Goal: Contribute content

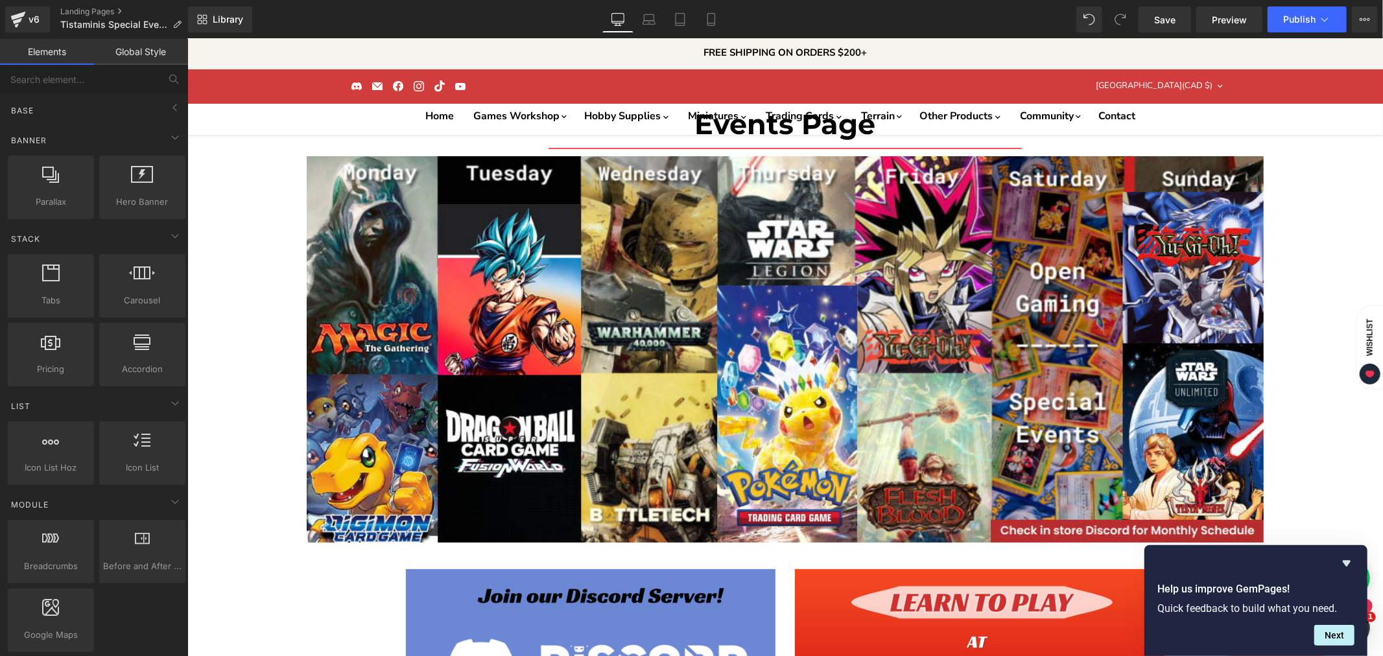
scroll to position [3818, 0]
click at [150, 54] on link "Global Style" at bounding box center [141, 52] width 94 height 26
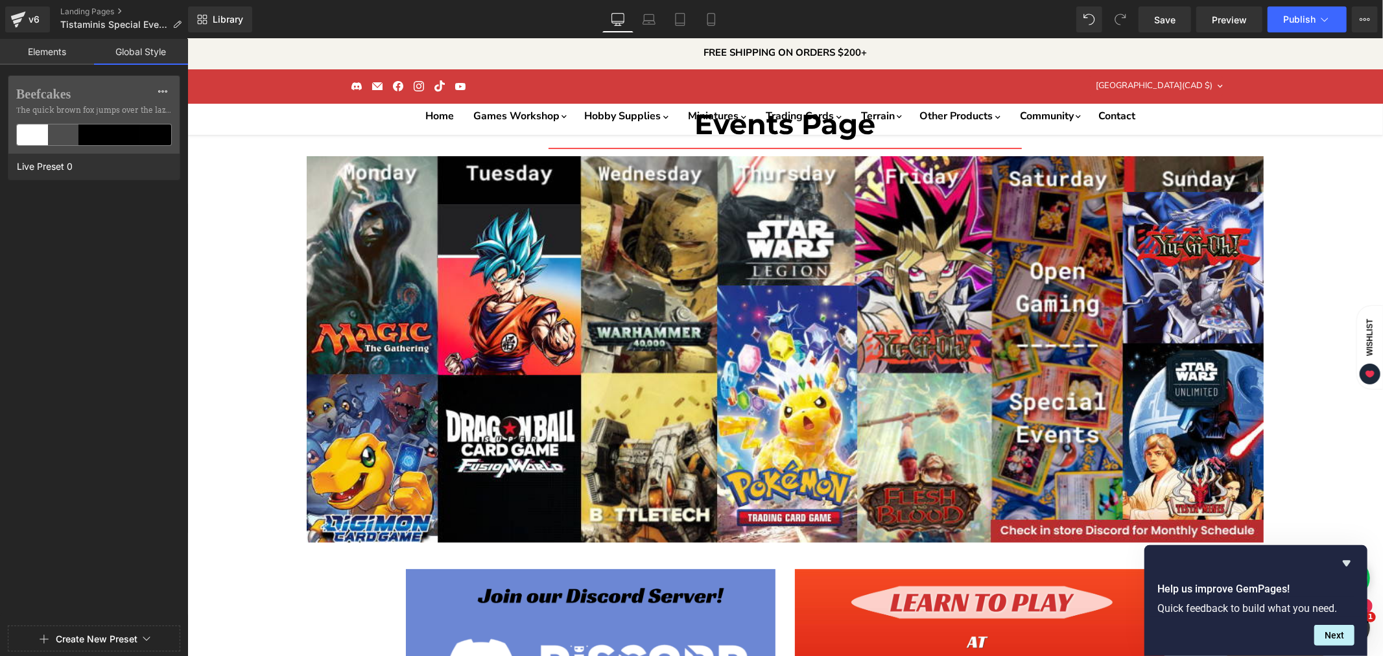
click at [45, 56] on link "Elements" at bounding box center [47, 52] width 94 height 26
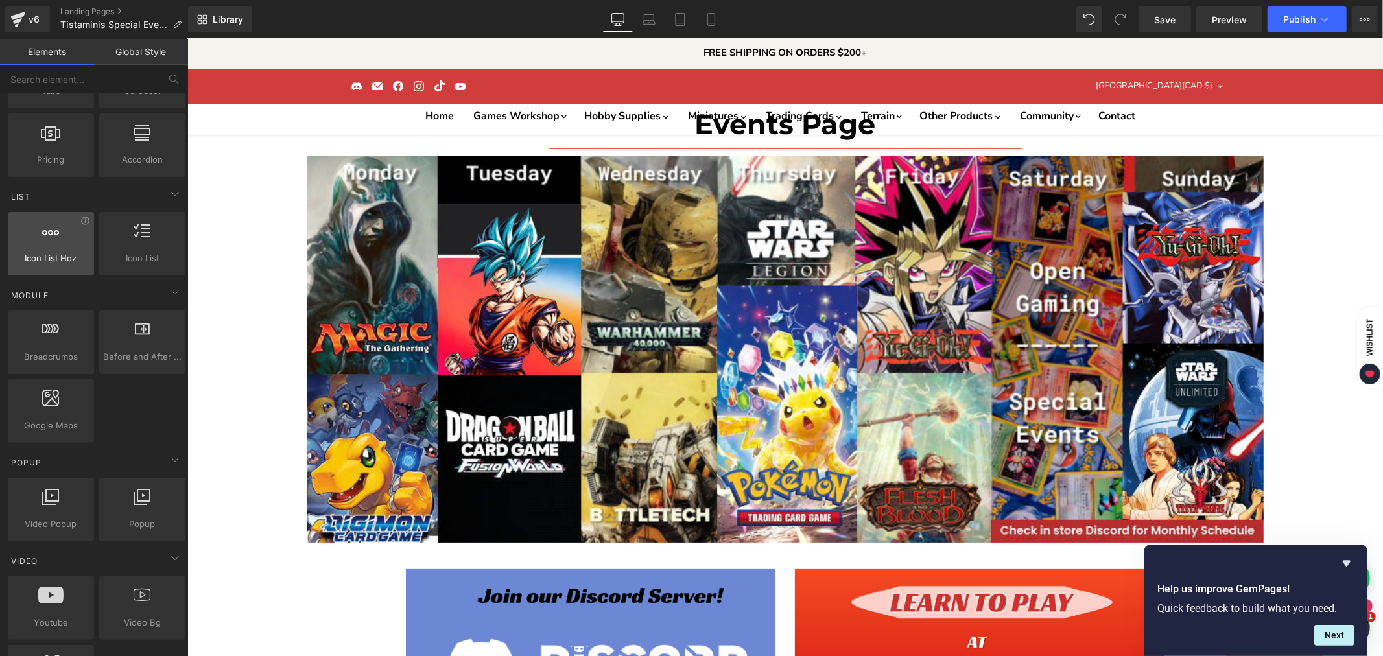
scroll to position [0, 0]
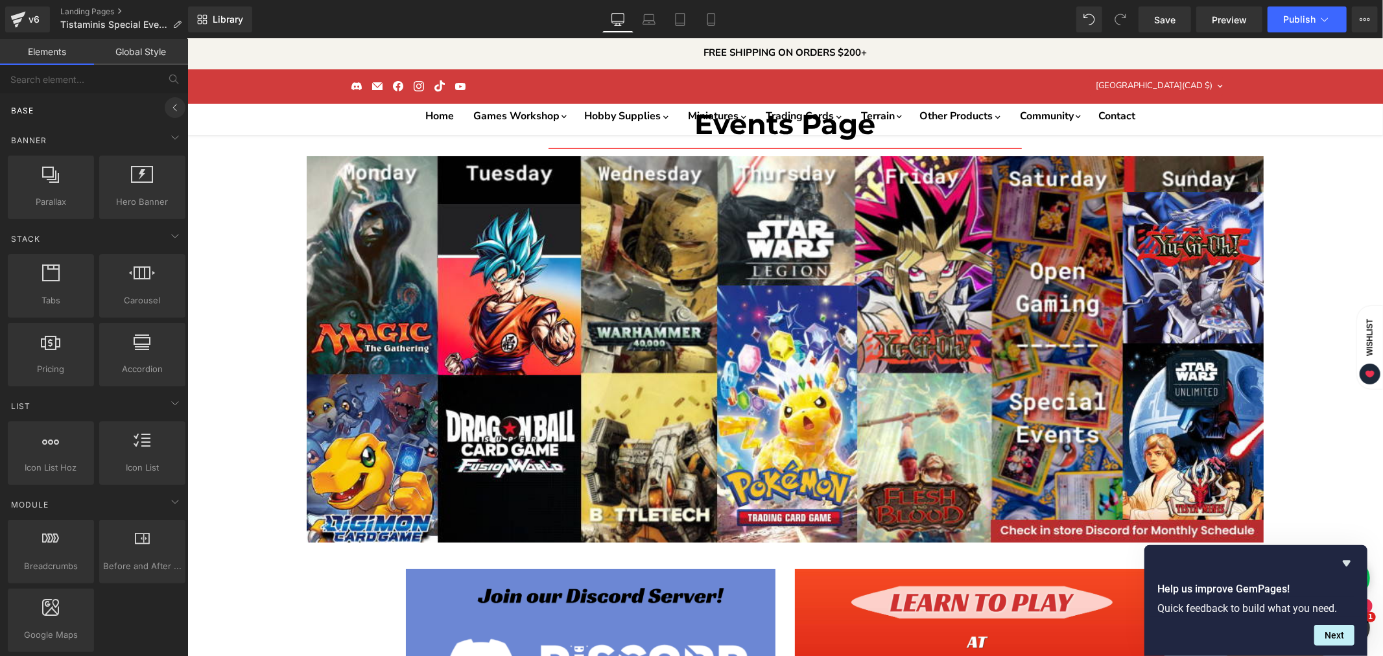
click at [167, 115] on span at bounding box center [175, 107] width 21 height 21
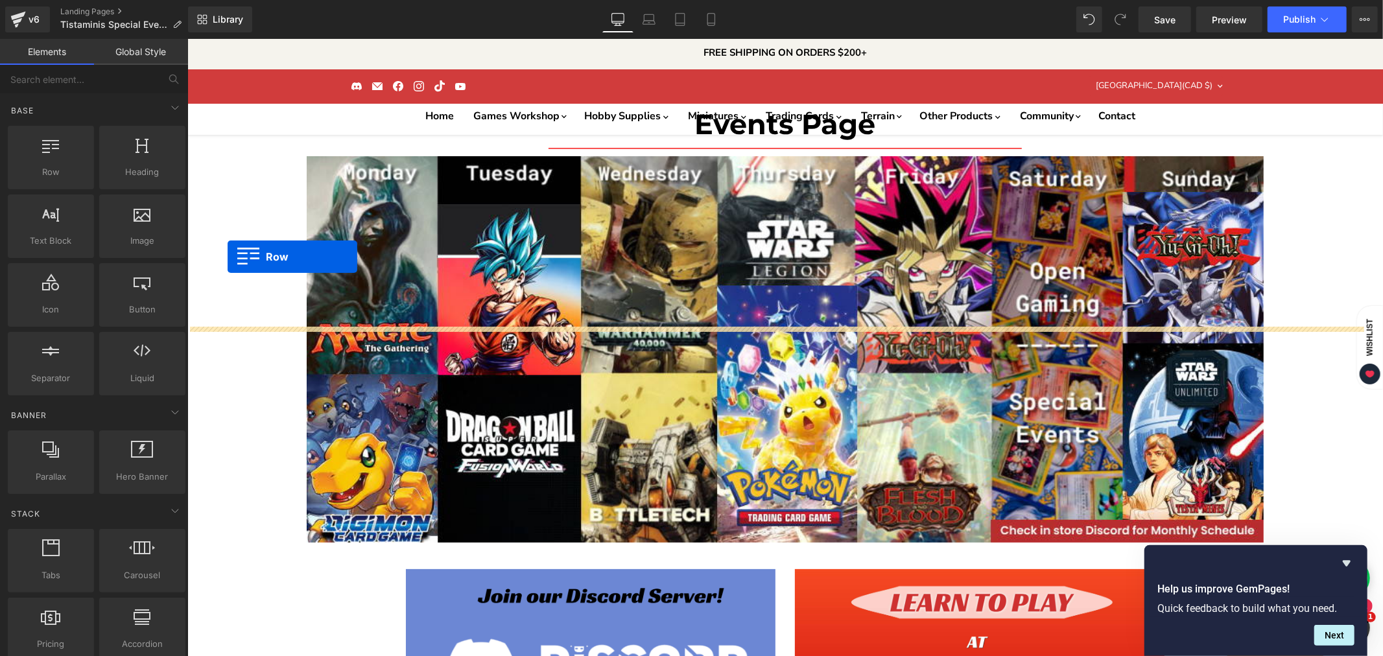
drag, startPoint x: 215, startPoint y: 202, endPoint x: 227, endPoint y: 256, distance: 55.7
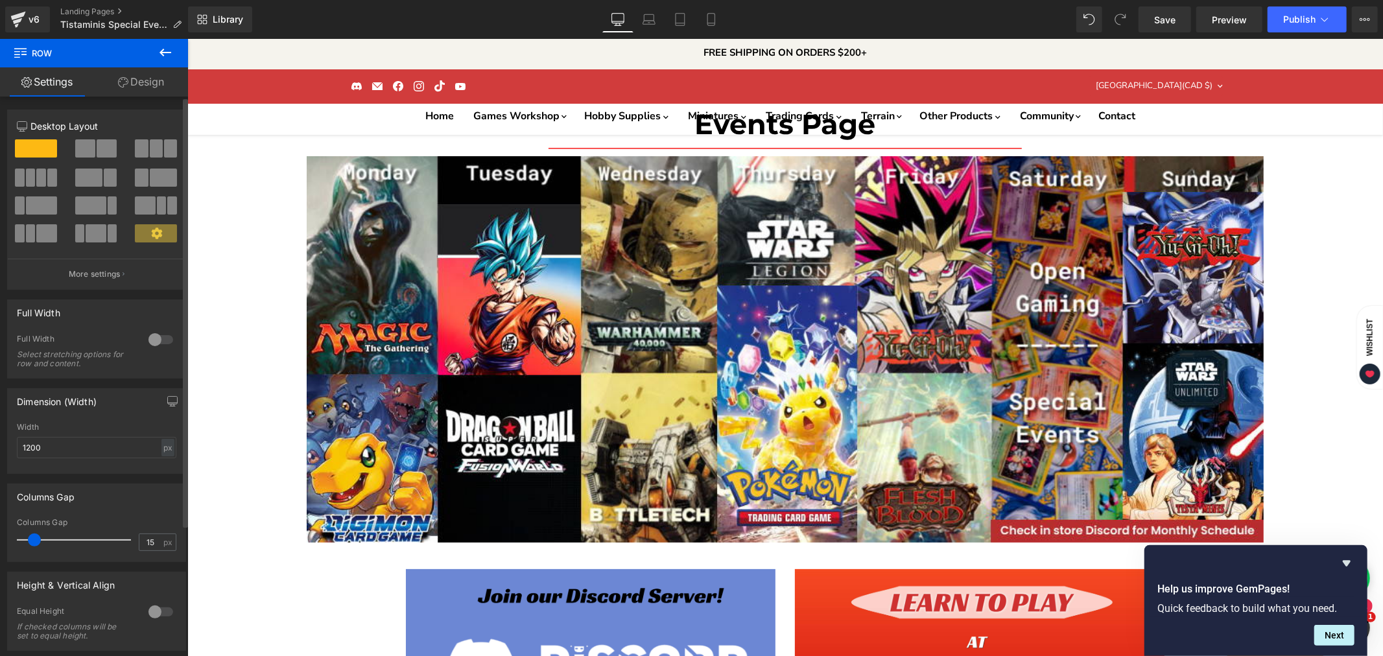
click at [97, 145] on span at bounding box center [107, 148] width 20 height 18
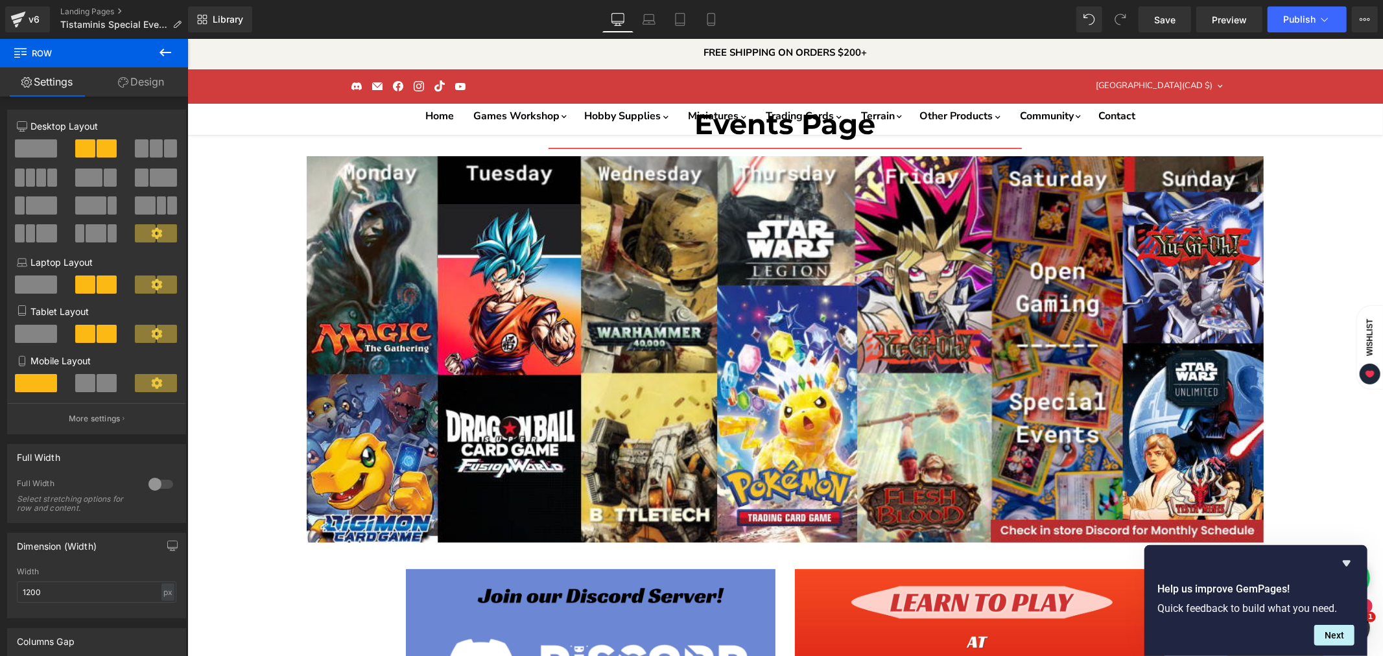
click at [160, 50] on icon at bounding box center [166, 53] width 16 height 16
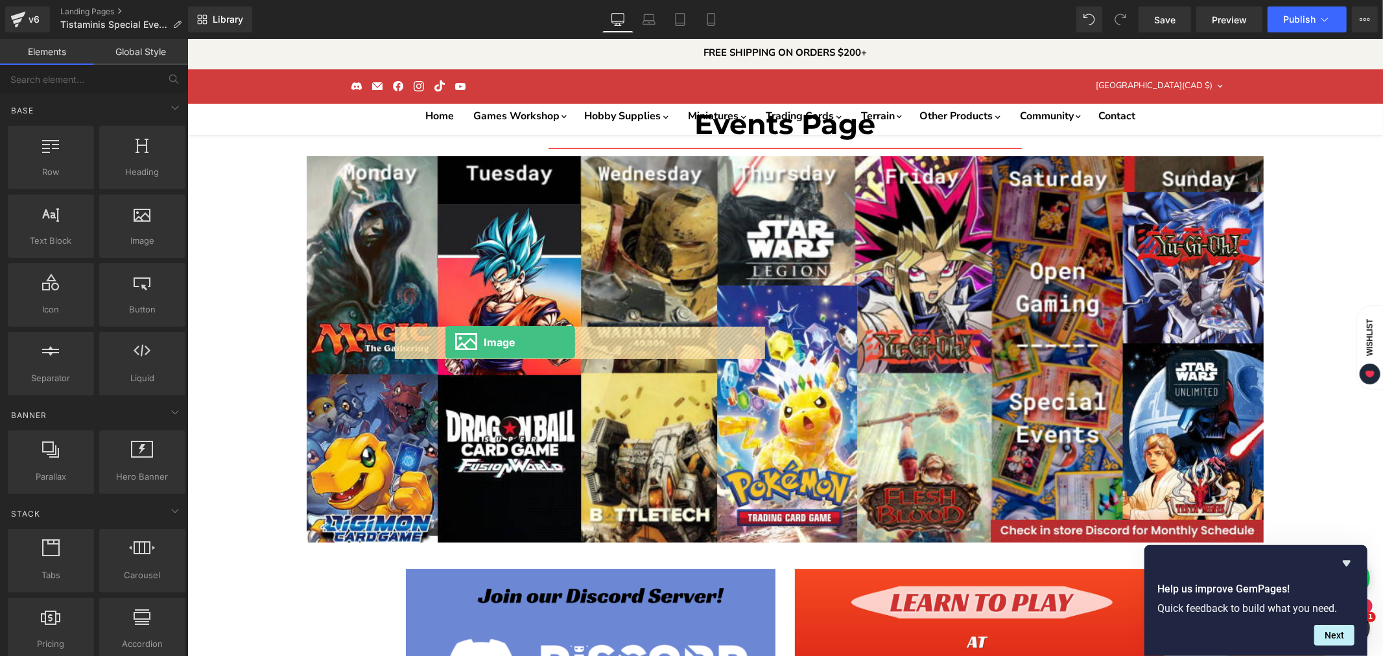
drag, startPoint x: 322, startPoint y: 275, endPoint x: 445, endPoint y: 342, distance: 140.1
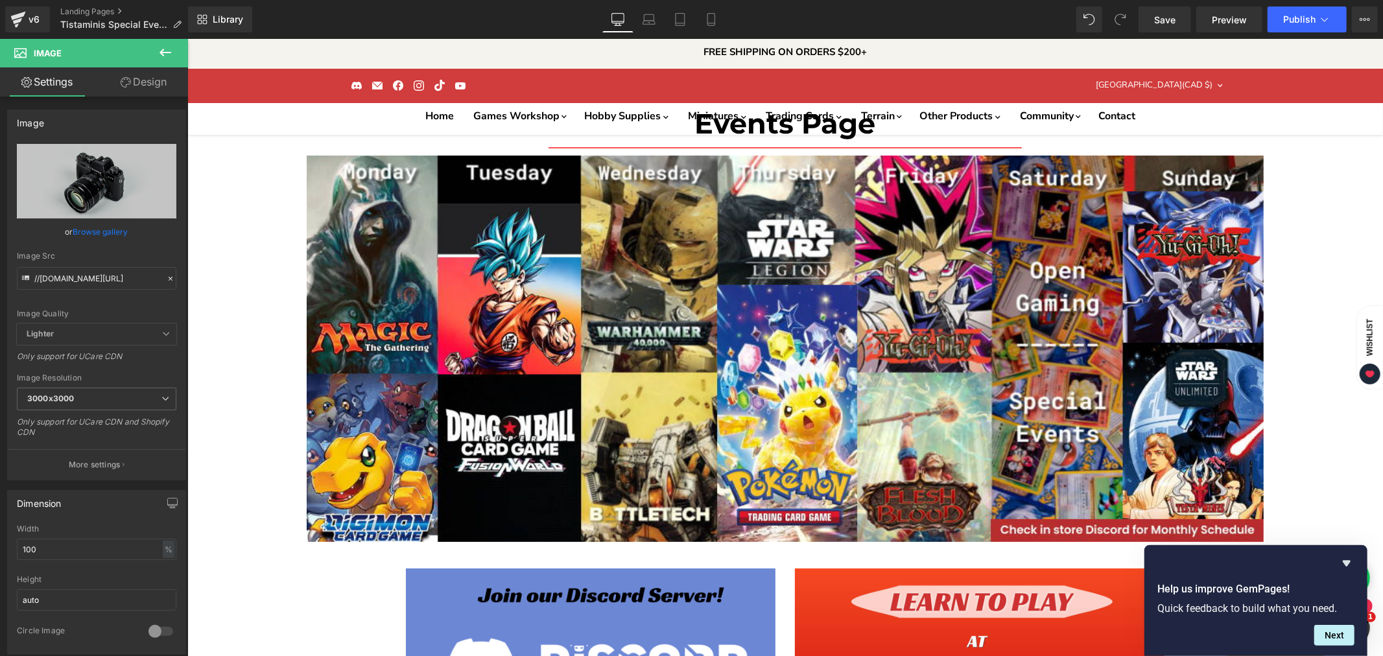
click at [167, 47] on icon at bounding box center [166, 53] width 16 height 16
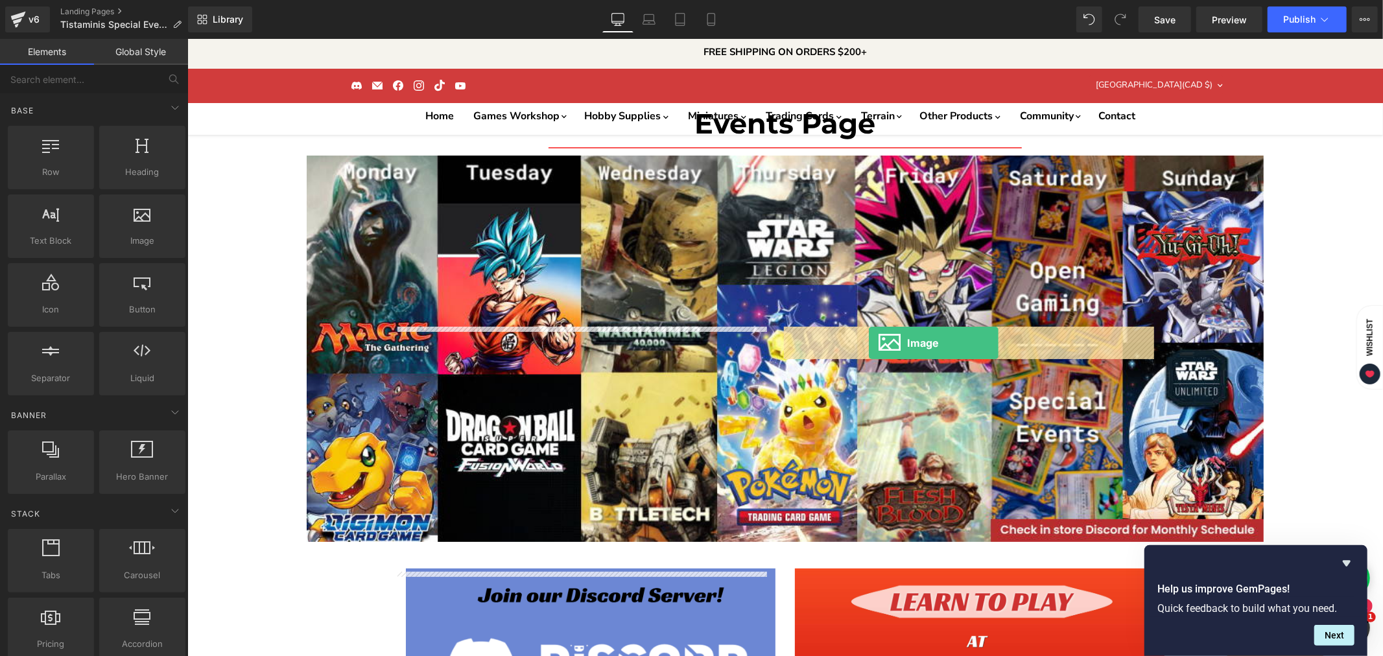
drag, startPoint x: 264, startPoint y: 270, endPoint x: 868, endPoint y: 343, distance: 608.8
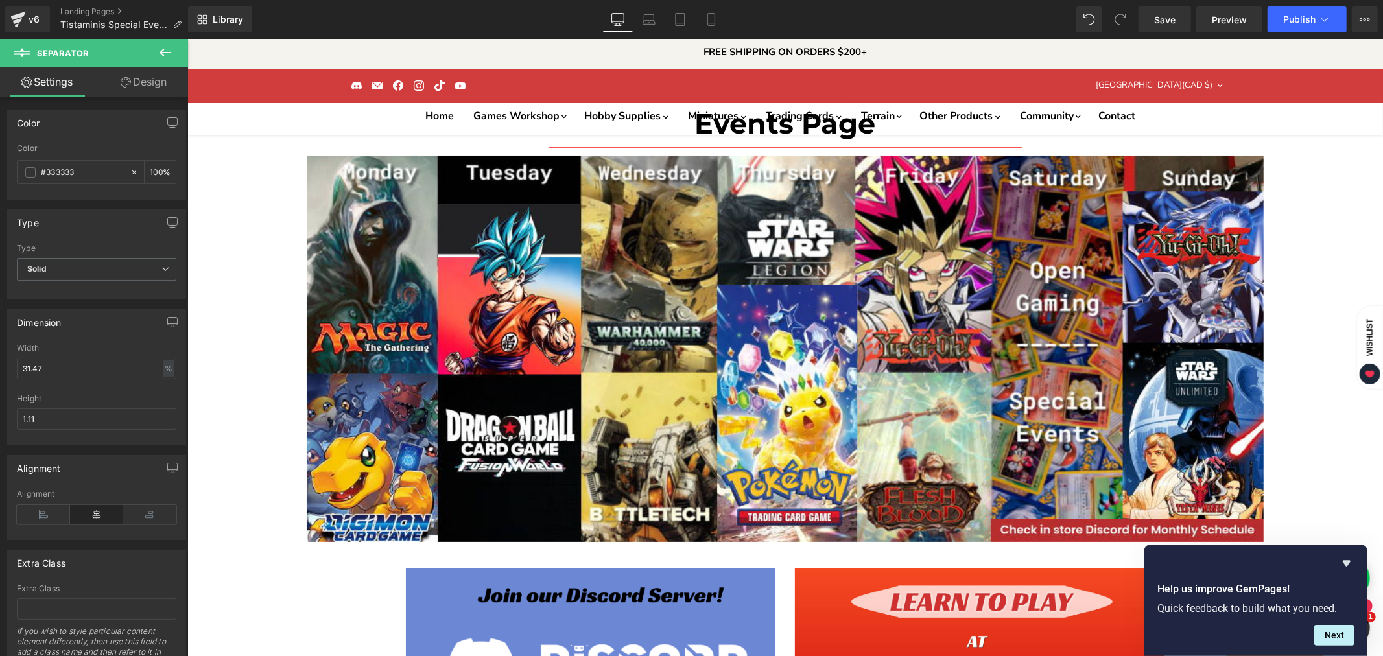
drag, startPoint x: 551, startPoint y: 332, endPoint x: 516, endPoint y: 591, distance: 261.1
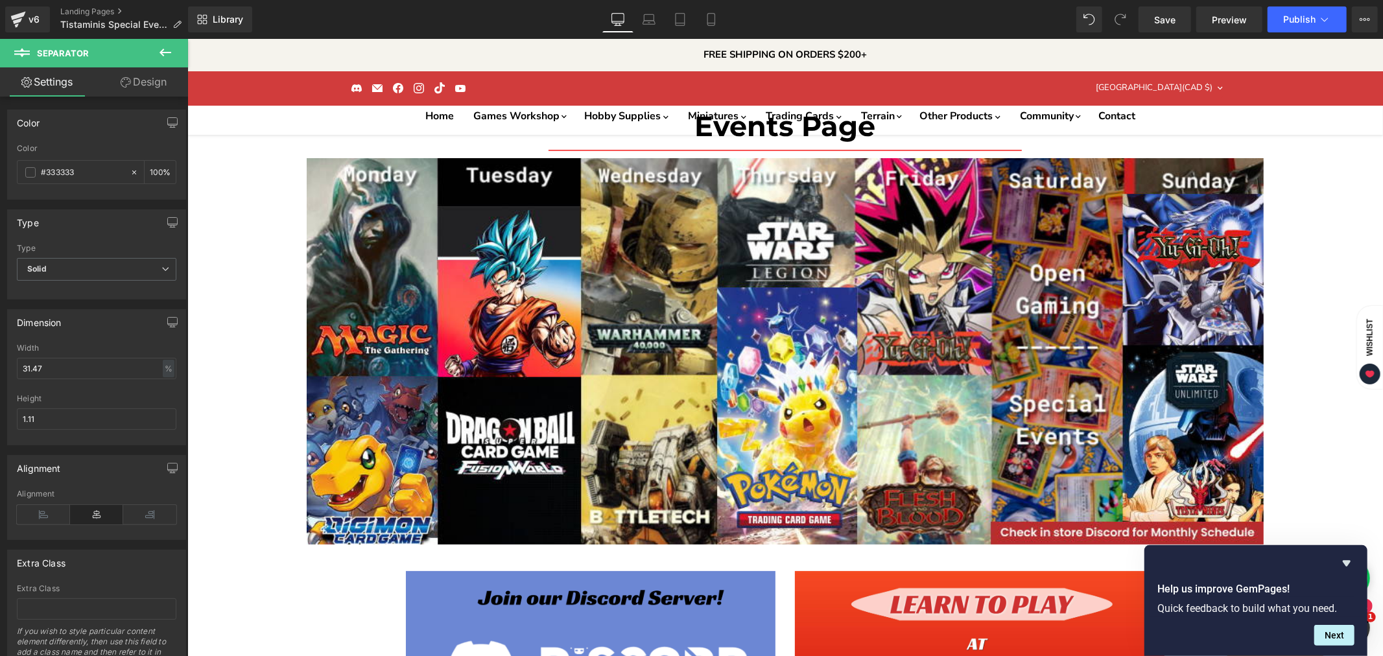
scroll to position [4097, 0]
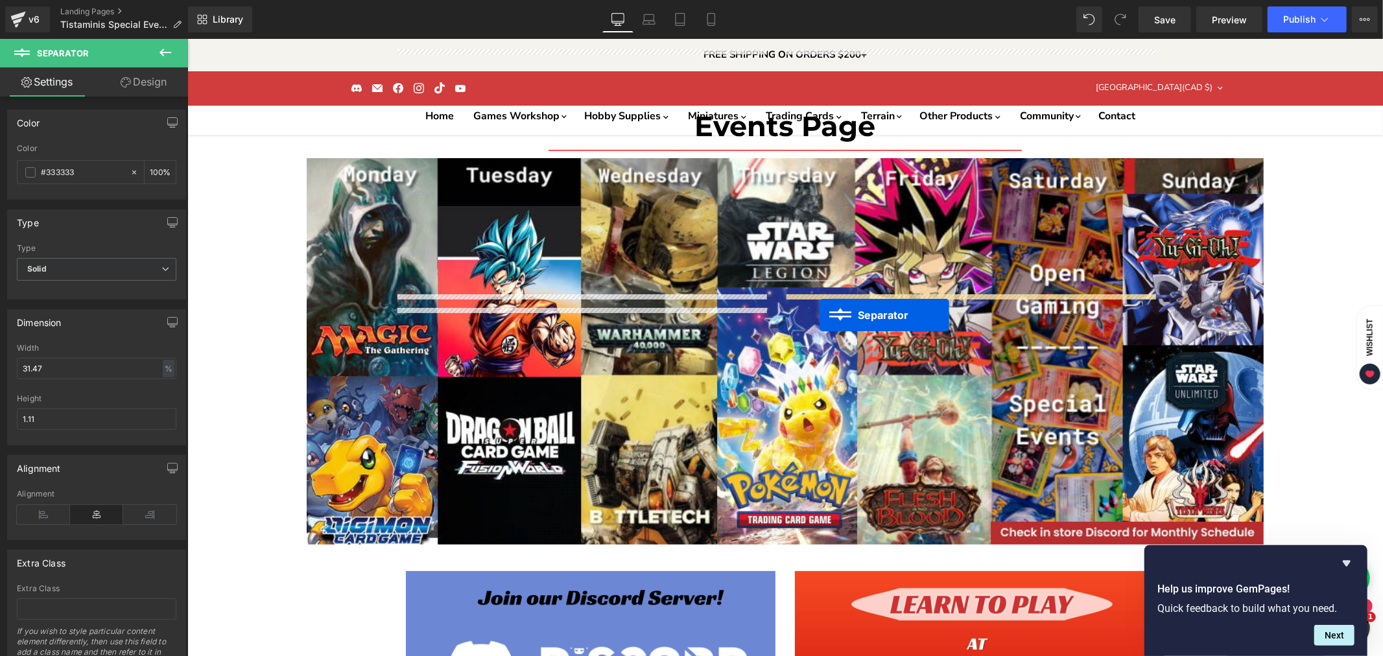
drag, startPoint x: 551, startPoint y: 314, endPoint x: 833, endPoint y: 312, distance: 282.7
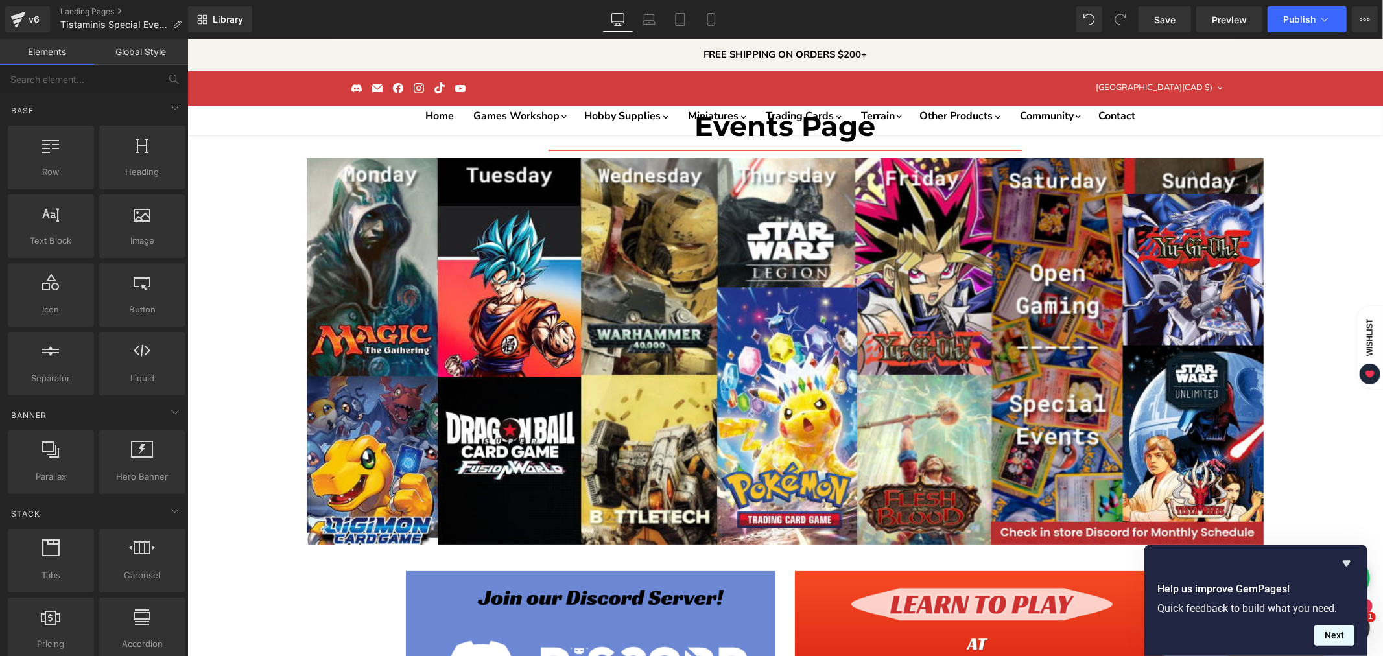
click at [1343, 630] on button "Next" at bounding box center [1334, 635] width 40 height 21
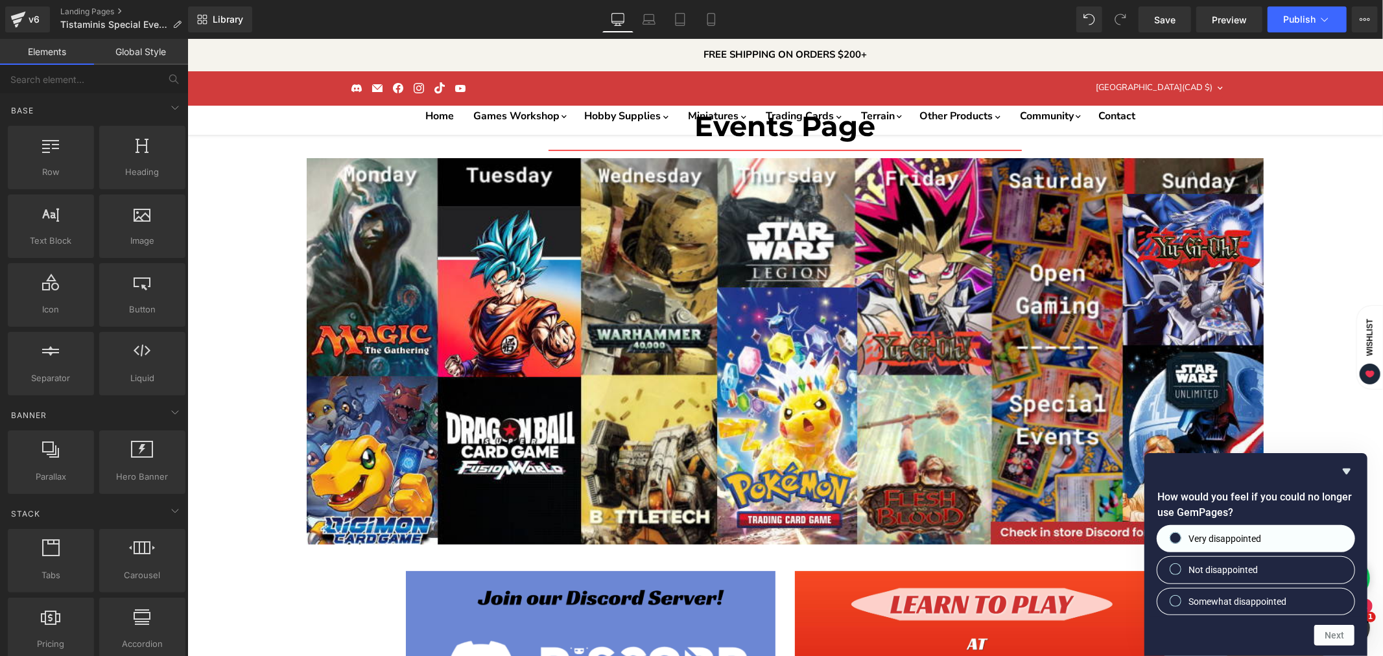
click at [1268, 541] on label "Very disappointed" at bounding box center [1256, 539] width 197 height 26
click at [1180, 541] on input "Very disappointed" at bounding box center [1176, 538] width 8 height 8
radio input "true"
click at [1328, 631] on button "Next" at bounding box center [1334, 635] width 40 height 21
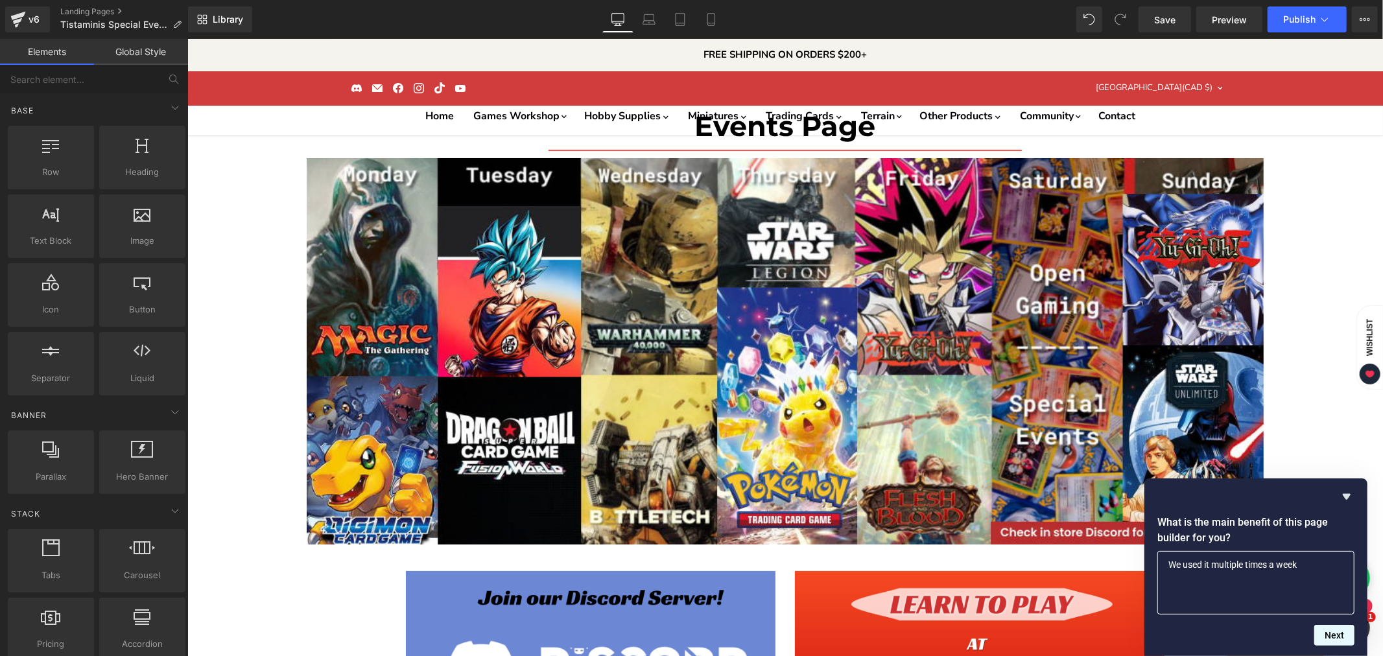
type textarea "We used it multiple times a week"
click at [1343, 633] on button "Next" at bounding box center [1334, 635] width 40 height 21
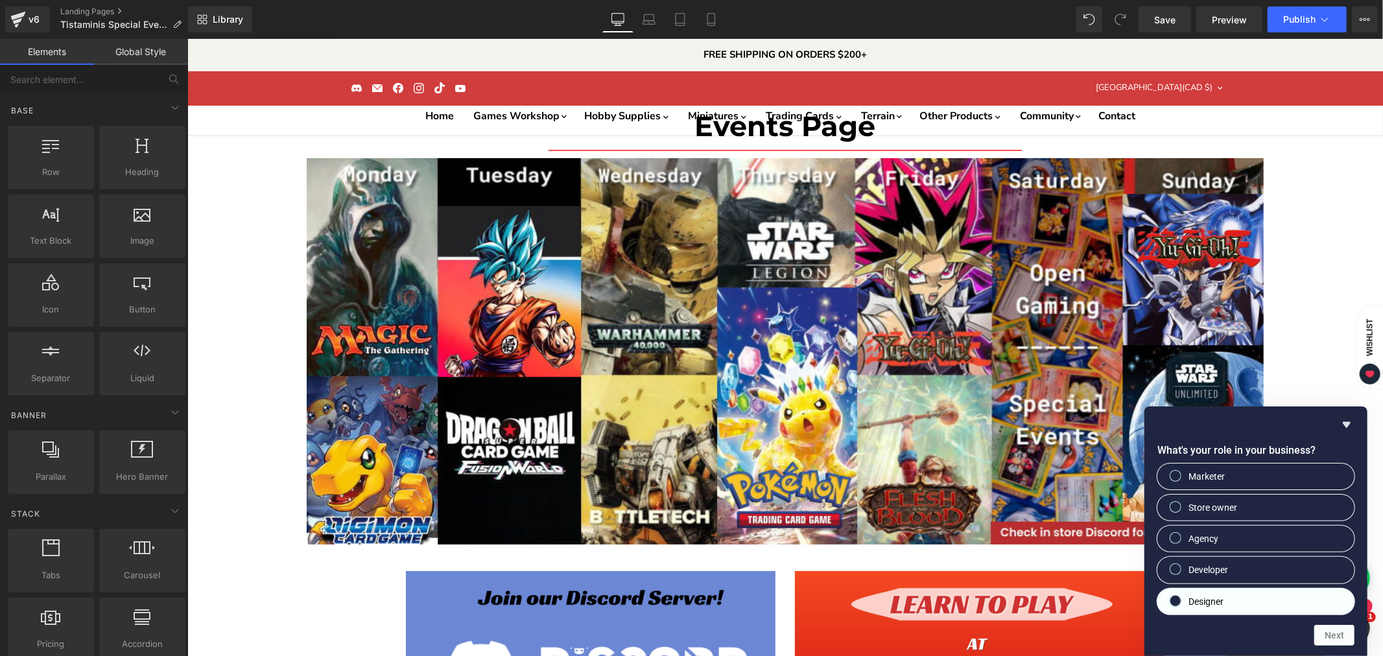
click at [1240, 599] on label "Designer" at bounding box center [1256, 602] width 197 height 26
click at [1180, 599] on input "Designer" at bounding box center [1176, 601] width 8 height 8
radio input "true"
click at [1338, 639] on button "Next" at bounding box center [1334, 635] width 40 height 21
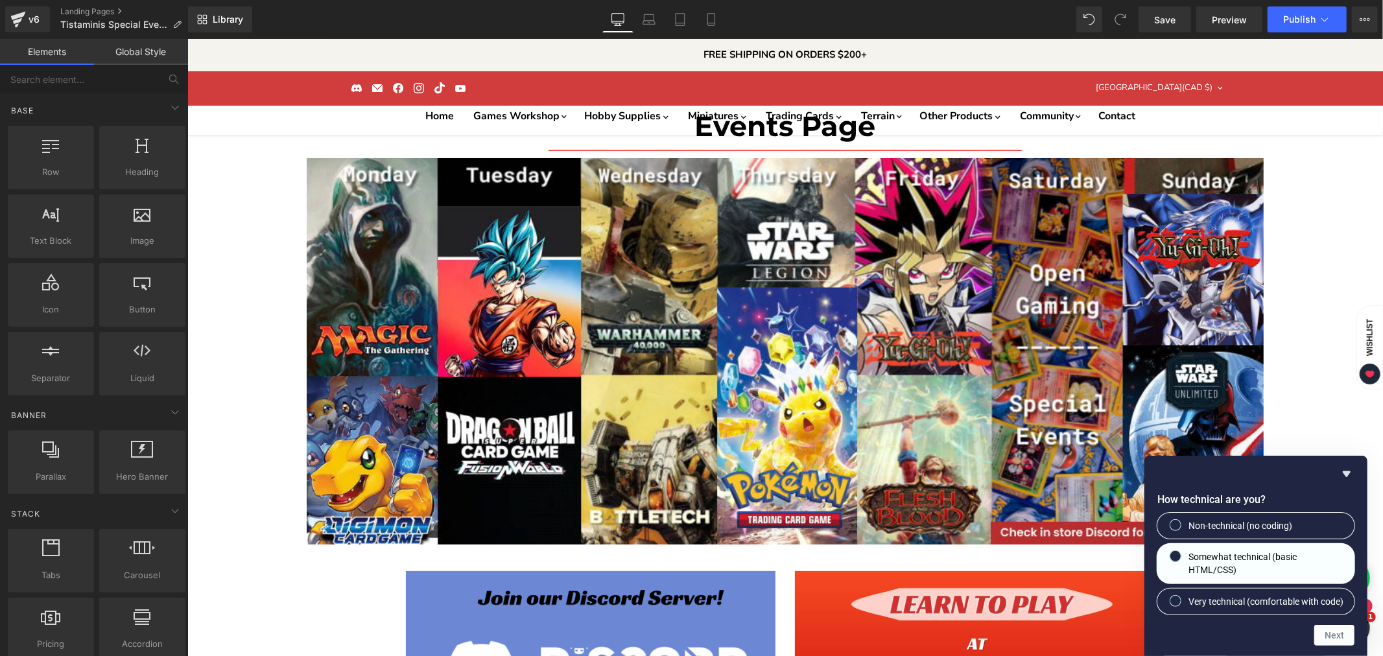
click at [1253, 551] on span "Somewhat technical (basic HTML/CSS)" at bounding box center [1267, 564] width 156 height 27
click at [1180, 552] on input "Somewhat technical (basic HTML/CSS)" at bounding box center [1176, 556] width 8 height 8
radio input "true"
click at [1337, 640] on button "Next" at bounding box center [1334, 635] width 40 height 21
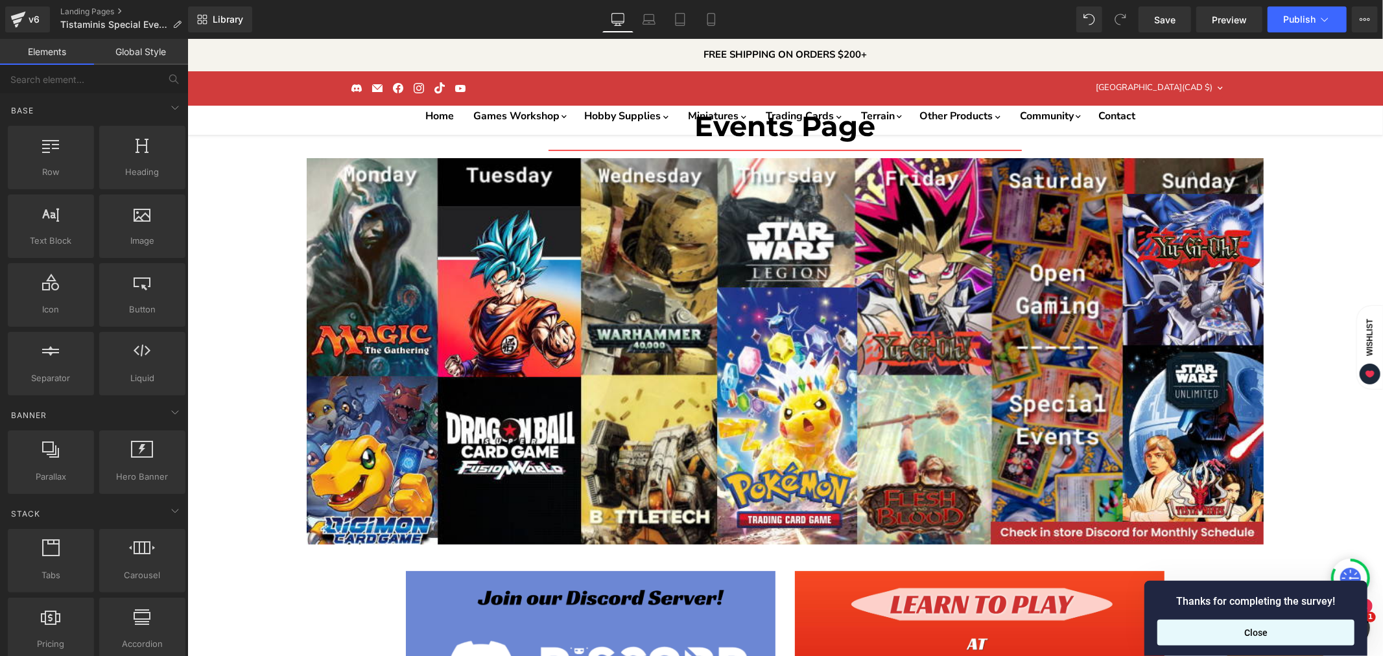
drag, startPoint x: 1292, startPoint y: 639, endPoint x: 1102, endPoint y: 599, distance: 194.2
click at [1292, 639] on button "Close" at bounding box center [1256, 633] width 197 height 26
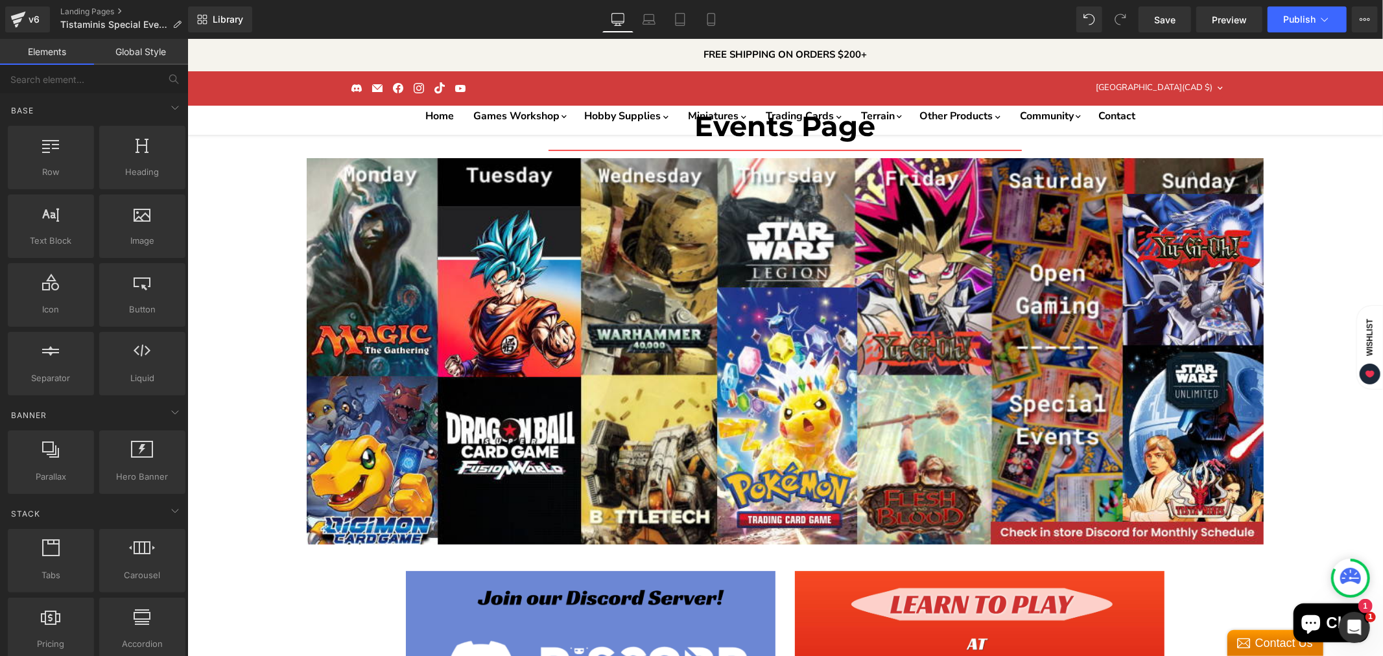
scroll to position [3881, 0]
click at [167, 114] on icon at bounding box center [175, 108] width 16 height 16
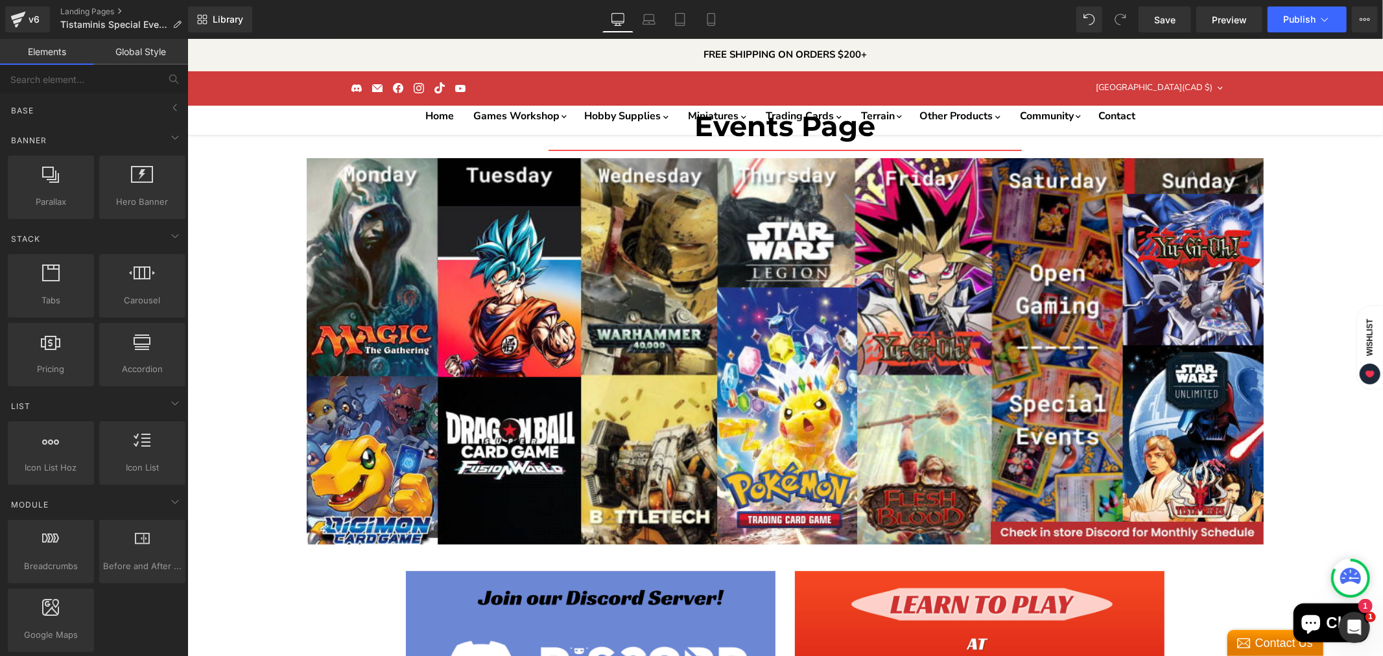
click at [165, 125] on div "Banner Parallax banner, slideshow, hero, image, cover, parallax, effect Hero Ba…" at bounding box center [96, 172] width 183 height 99
click at [169, 136] on icon at bounding box center [175, 138] width 16 height 16
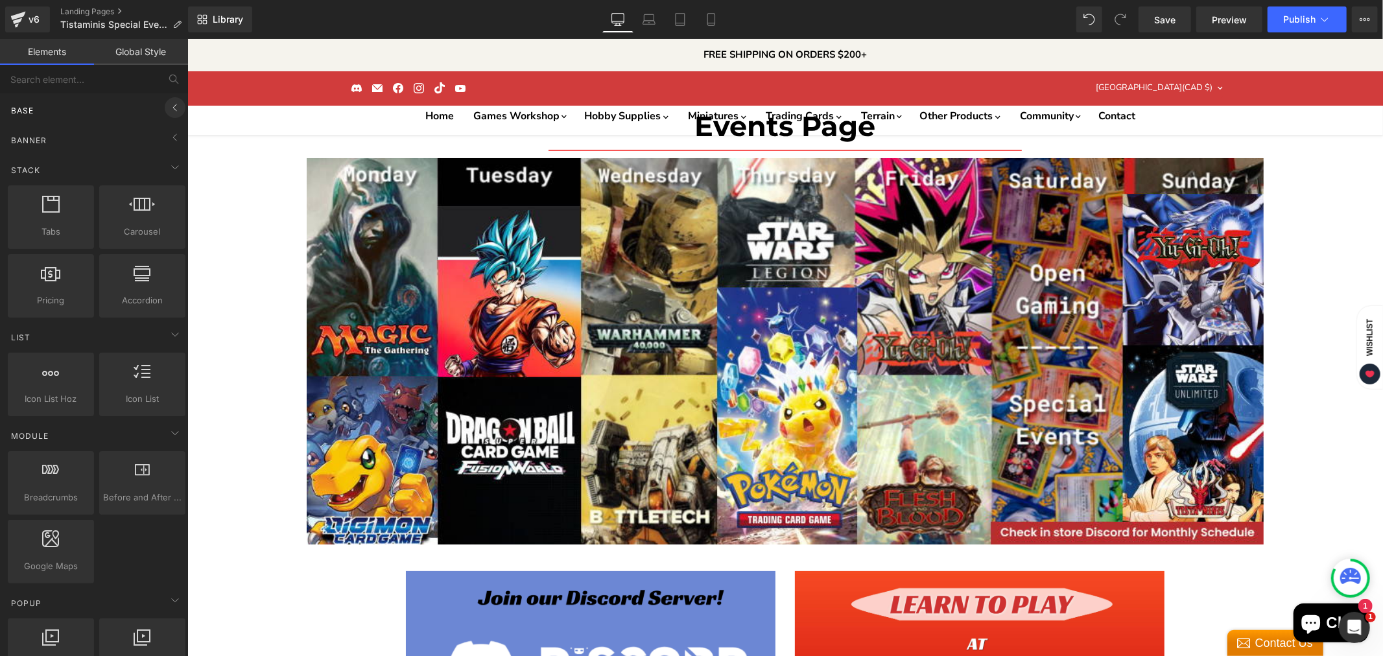
click at [169, 112] on icon at bounding box center [175, 108] width 16 height 16
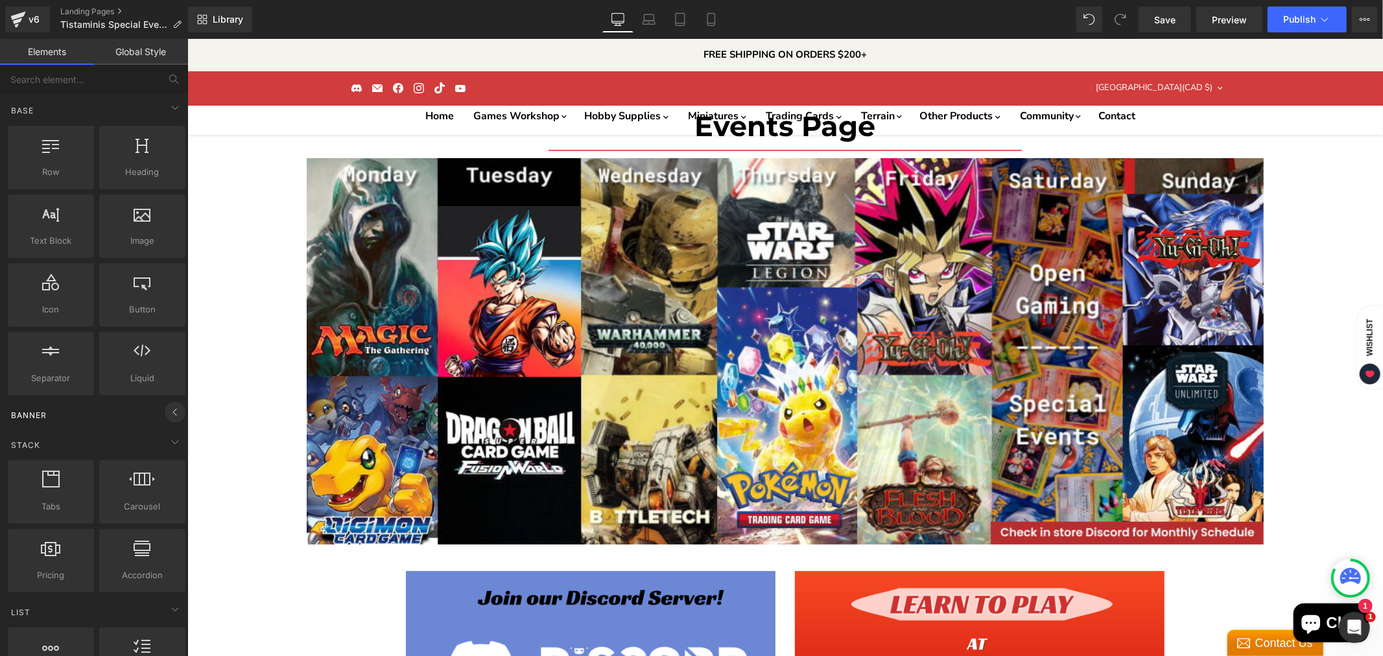
click at [173, 413] on icon at bounding box center [174, 412] width 3 height 6
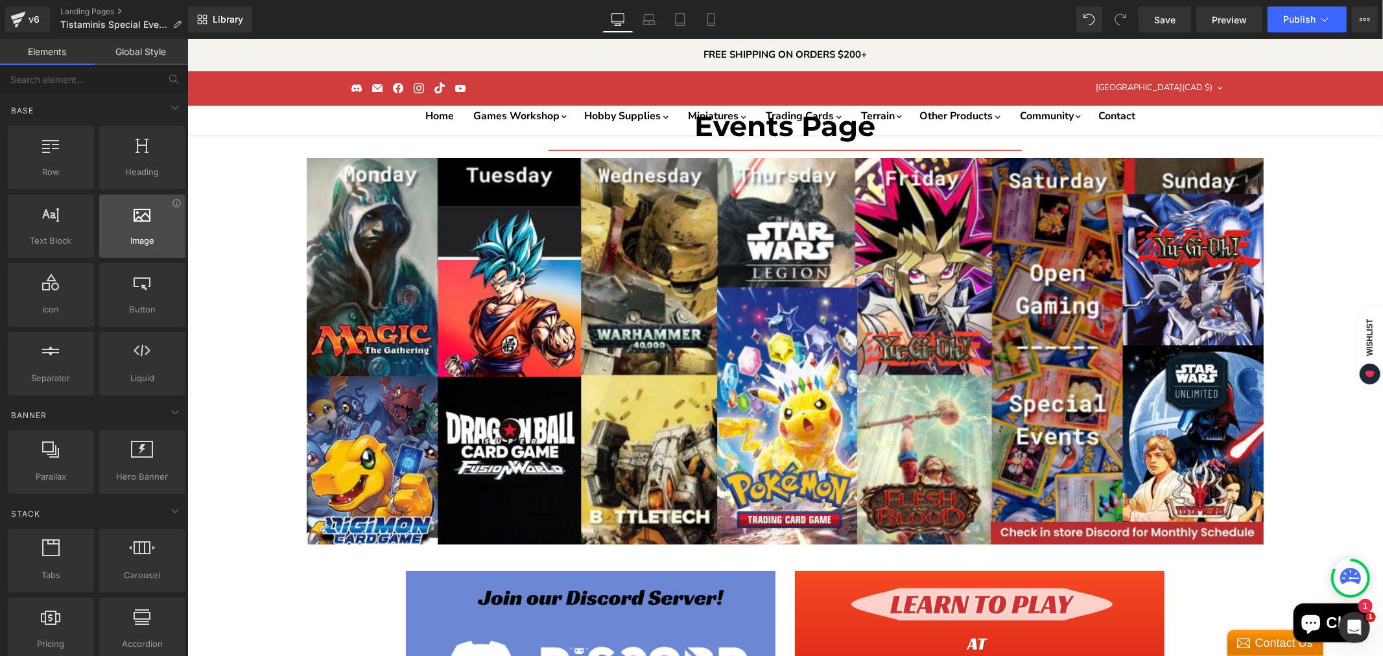
click at [127, 233] on div at bounding box center [142, 219] width 78 height 29
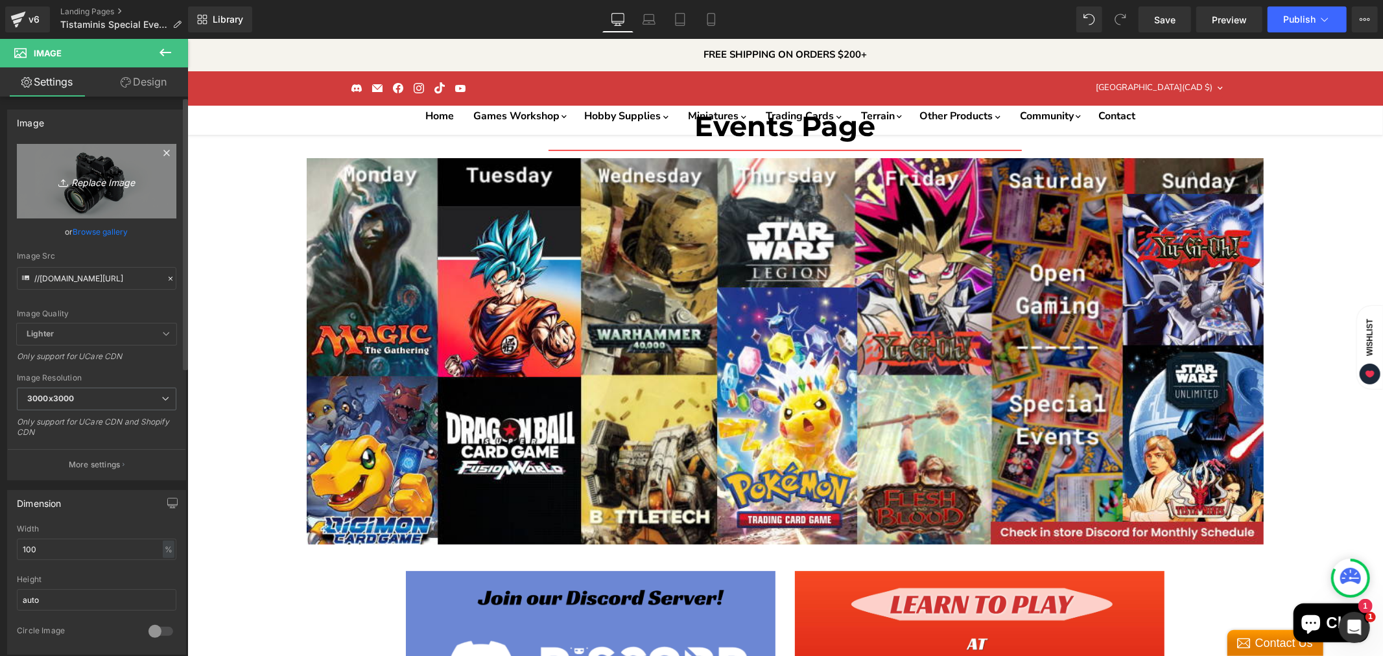
click at [106, 182] on icon "Replace Image" at bounding box center [97, 181] width 104 height 16
type input "C:\fakepath\Generic Template 1-High-Quality (2).jpg"
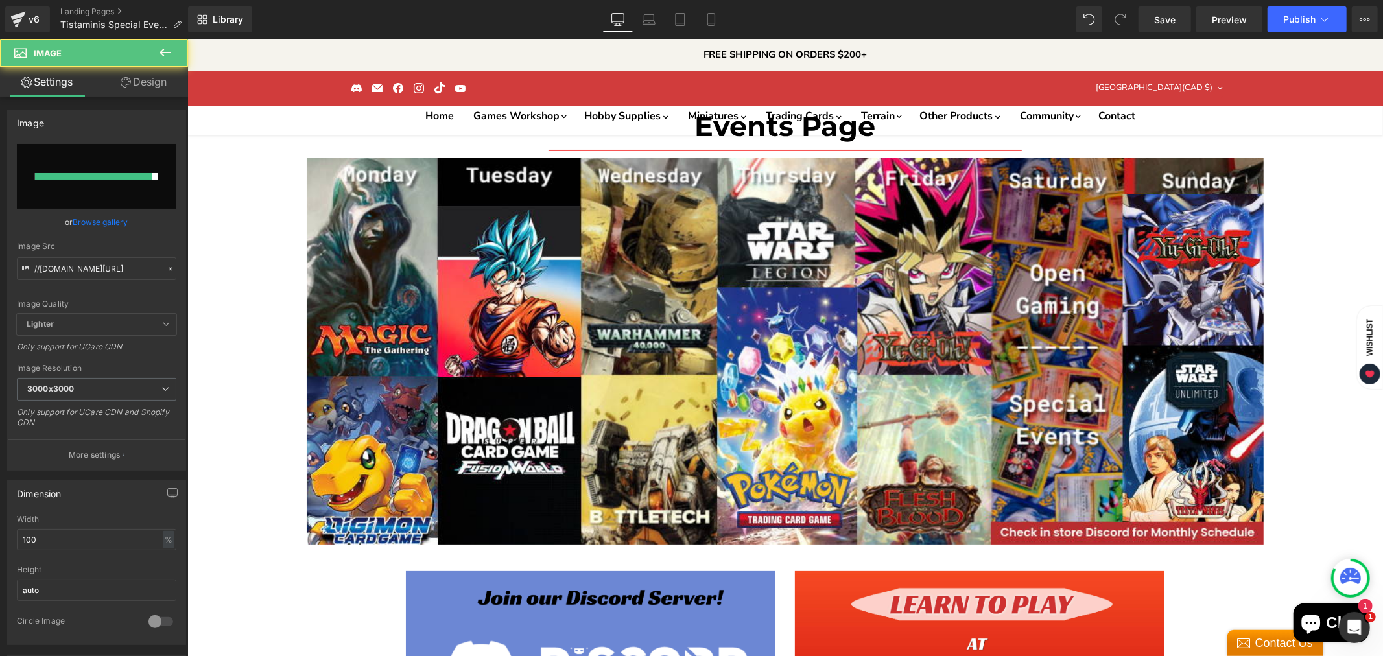
click at [104, 219] on link "Browse gallery" at bounding box center [100, 222] width 55 height 23
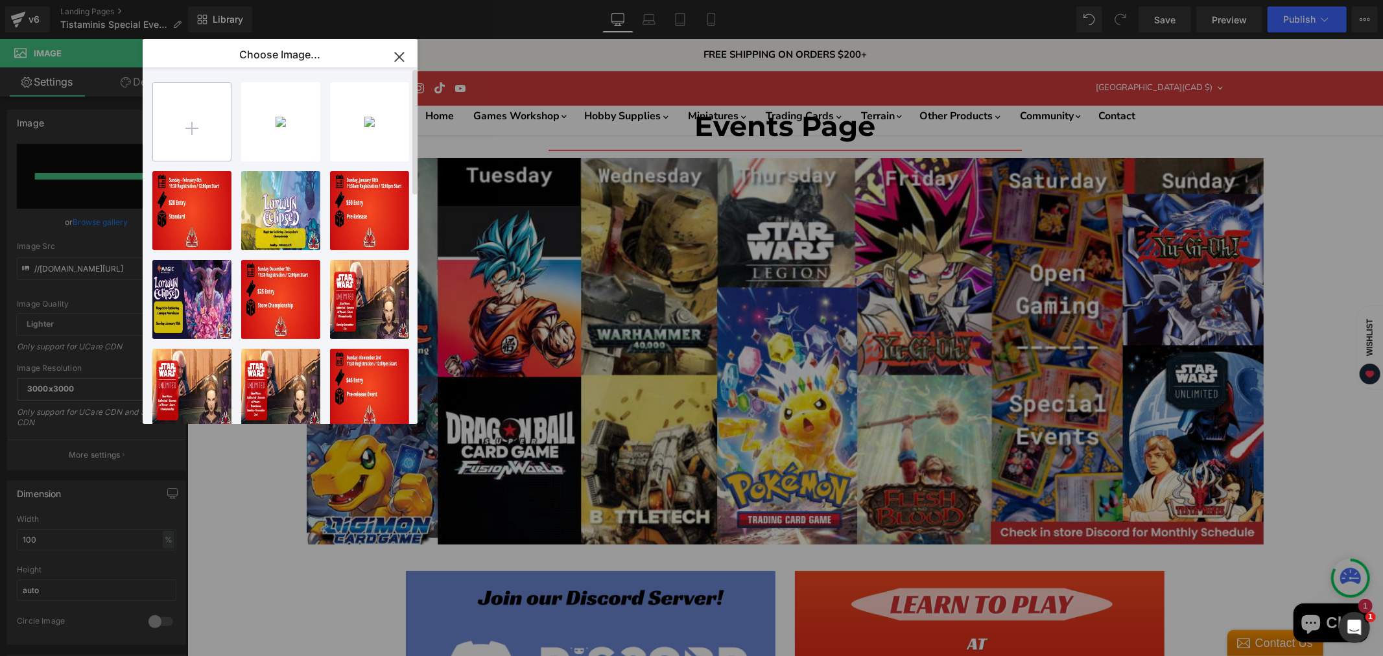
click at [202, 109] on input "file" at bounding box center [192, 122] width 78 height 78
type input "C:\fakepath\Generic Template 1-High-Quality (2).jpg"
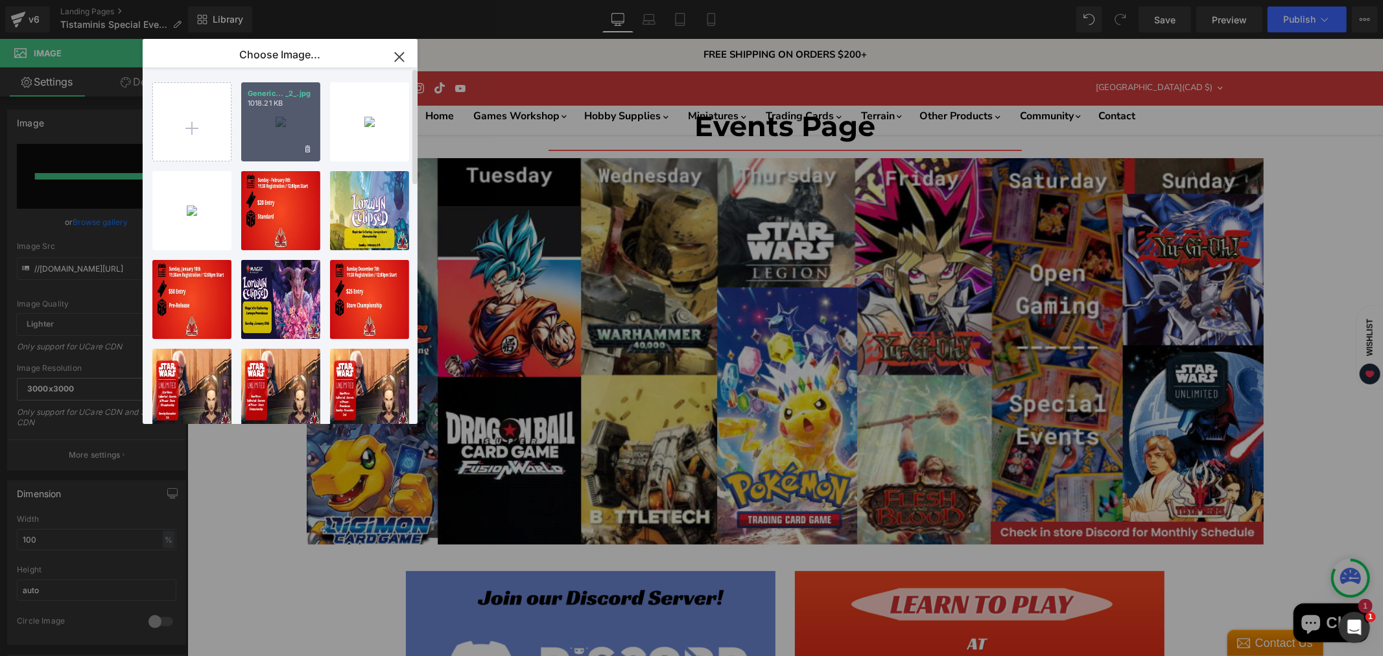
click at [280, 121] on div "Generic... _2_.jpg 1018.21 KB" at bounding box center [280, 121] width 79 height 79
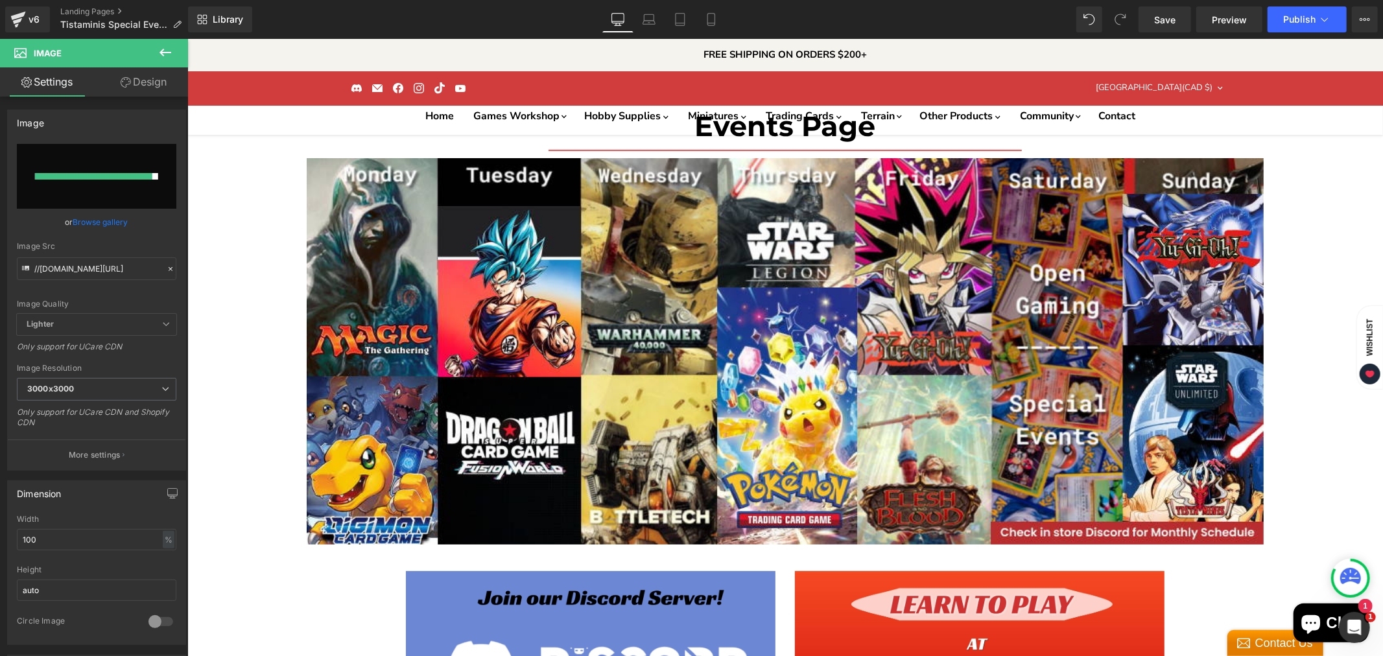
drag, startPoint x: 848, startPoint y: 389, endPoint x: 297, endPoint y: 302, distance: 557.5
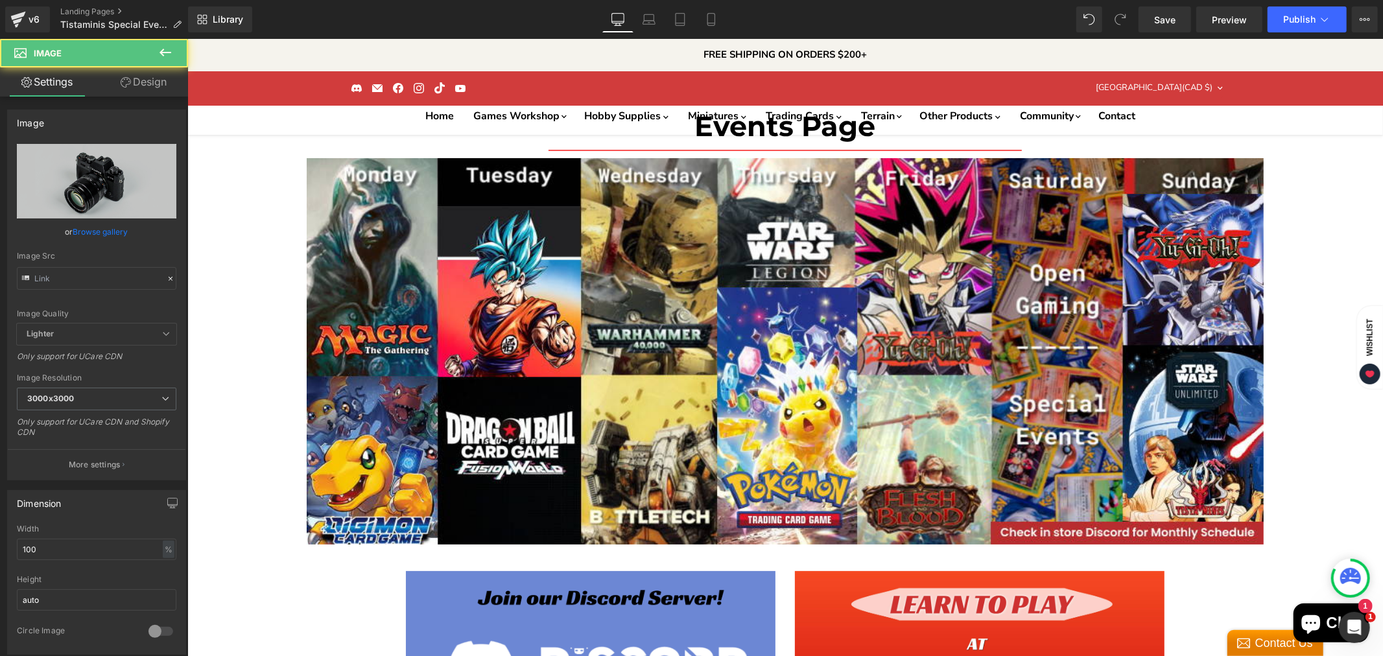
type input "//[DOMAIN_NAME][URL]"
click at [127, 228] on div "or Browse gallery" at bounding box center [97, 232] width 160 height 14
click at [109, 228] on link "Browse gallery" at bounding box center [100, 231] width 55 height 23
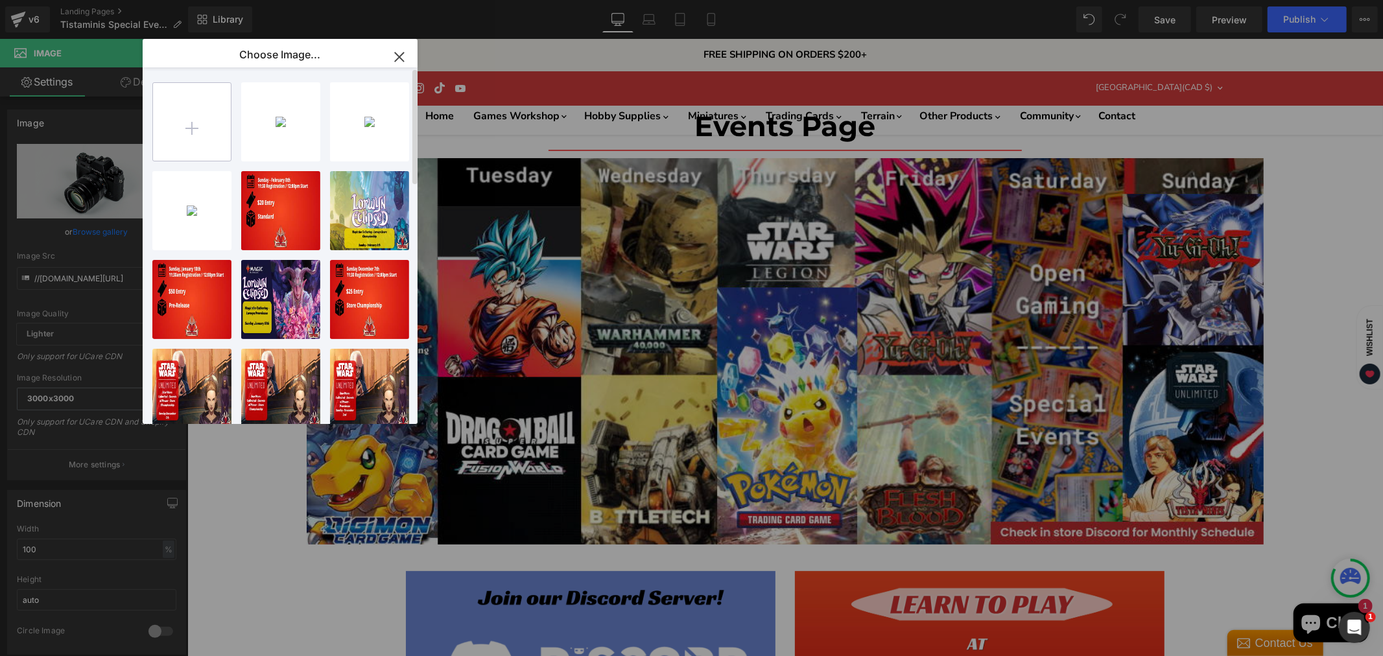
click at [192, 106] on input "file" at bounding box center [192, 122] width 78 height 78
type input "C:\fakepath\Lorwyn Prerelease-High-Quality (1).jpg"
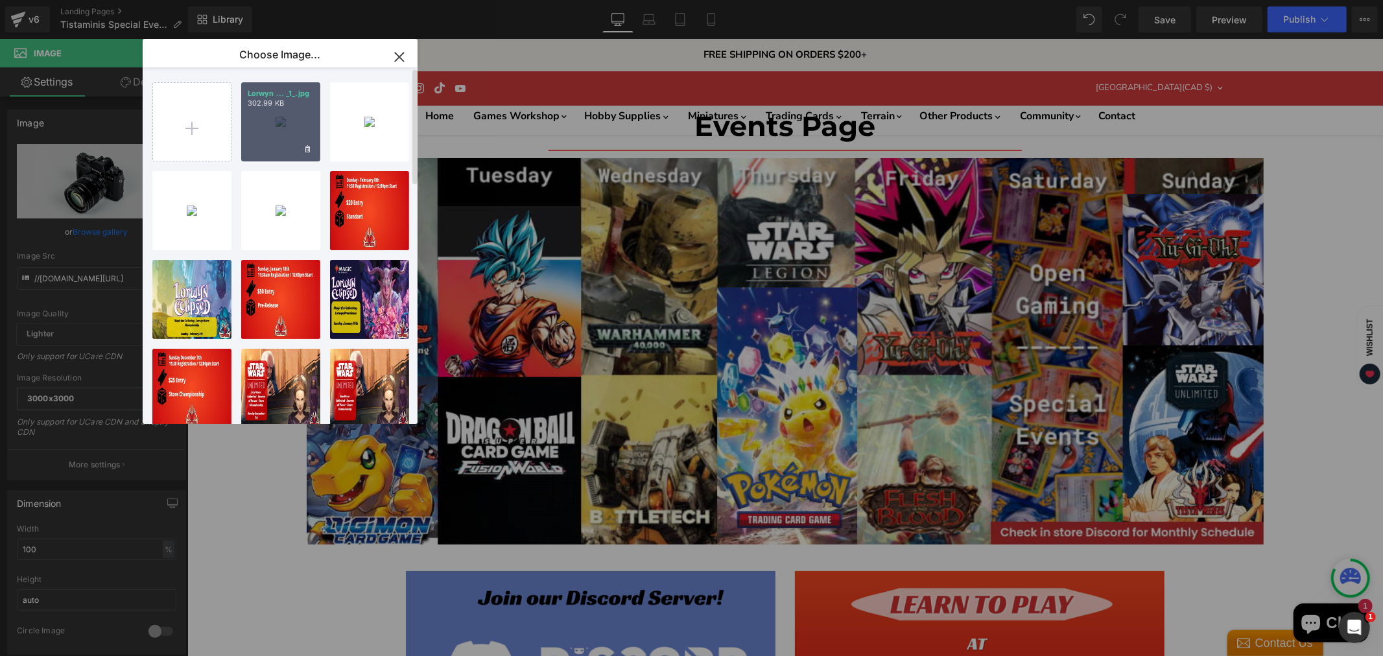
click at [280, 124] on div "Lorwyn ... _1_.jpg 302.99 KB" at bounding box center [280, 121] width 79 height 79
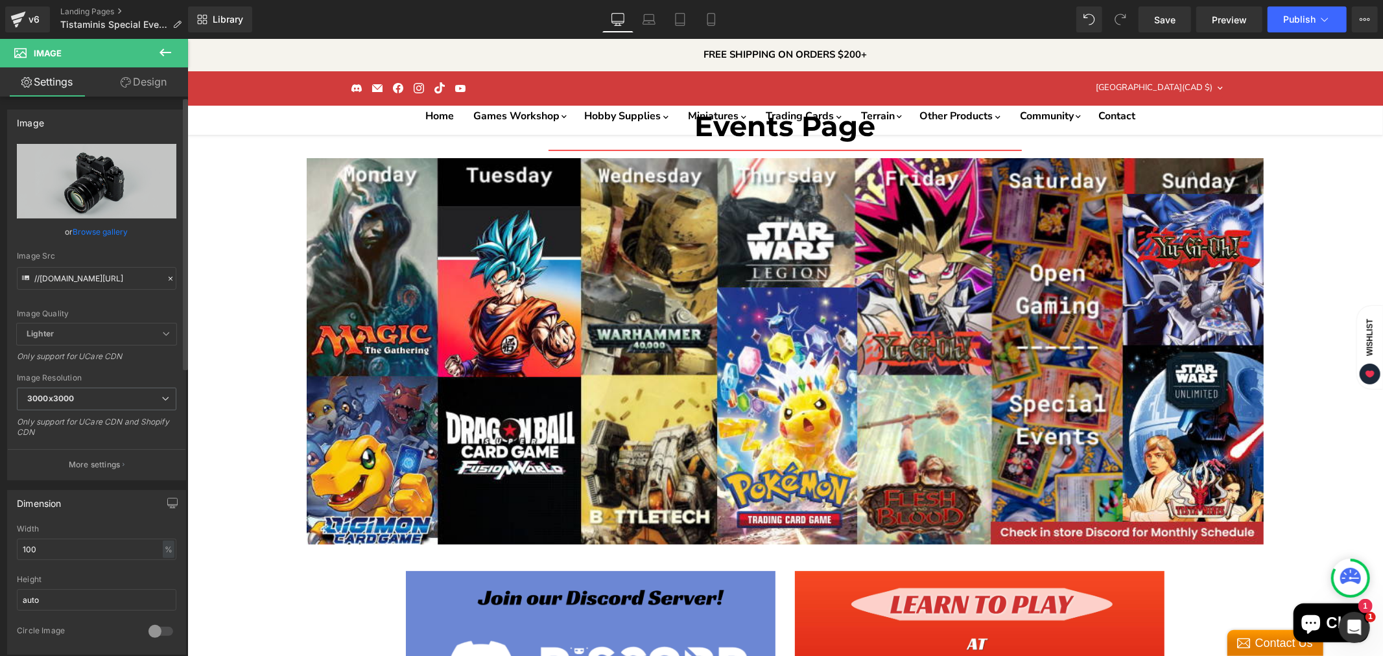
click at [108, 228] on link "Browse gallery" at bounding box center [100, 231] width 55 height 23
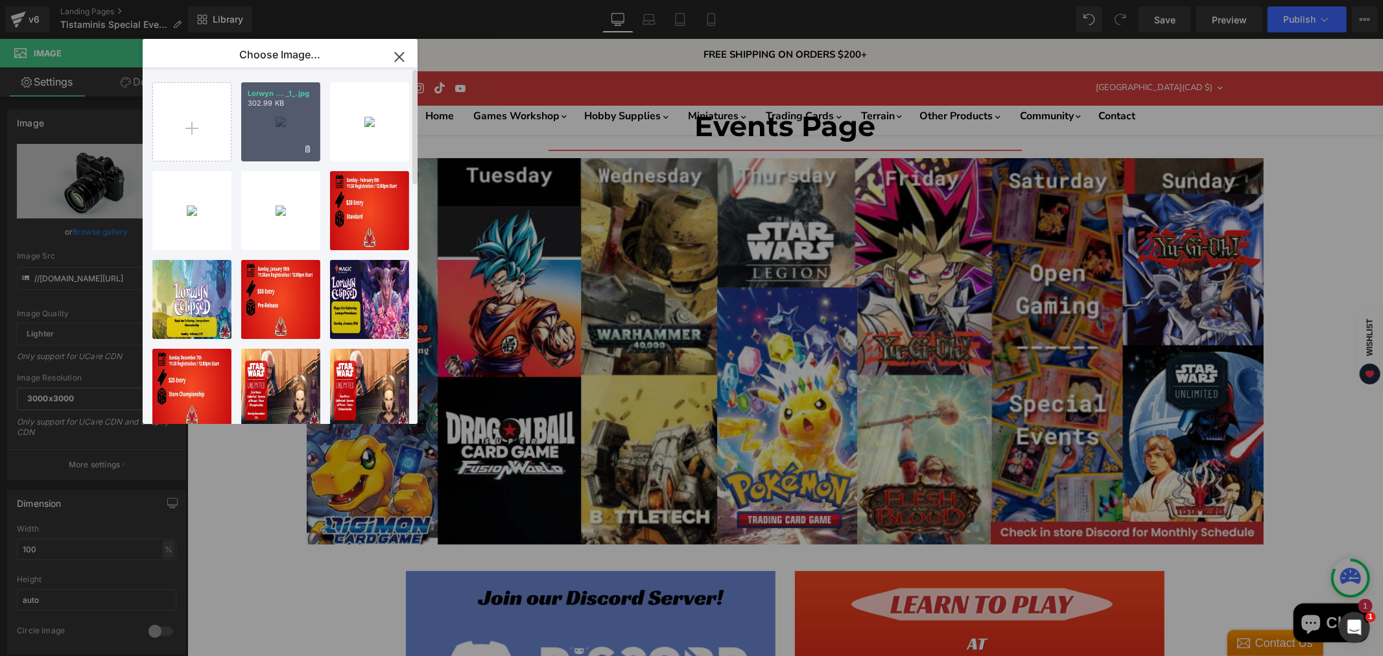
click at [272, 132] on div "Lorwyn ... _1_.jpg 302.99 KB" at bounding box center [280, 121] width 79 height 79
type input "[URL][DOMAIN_NAME]"
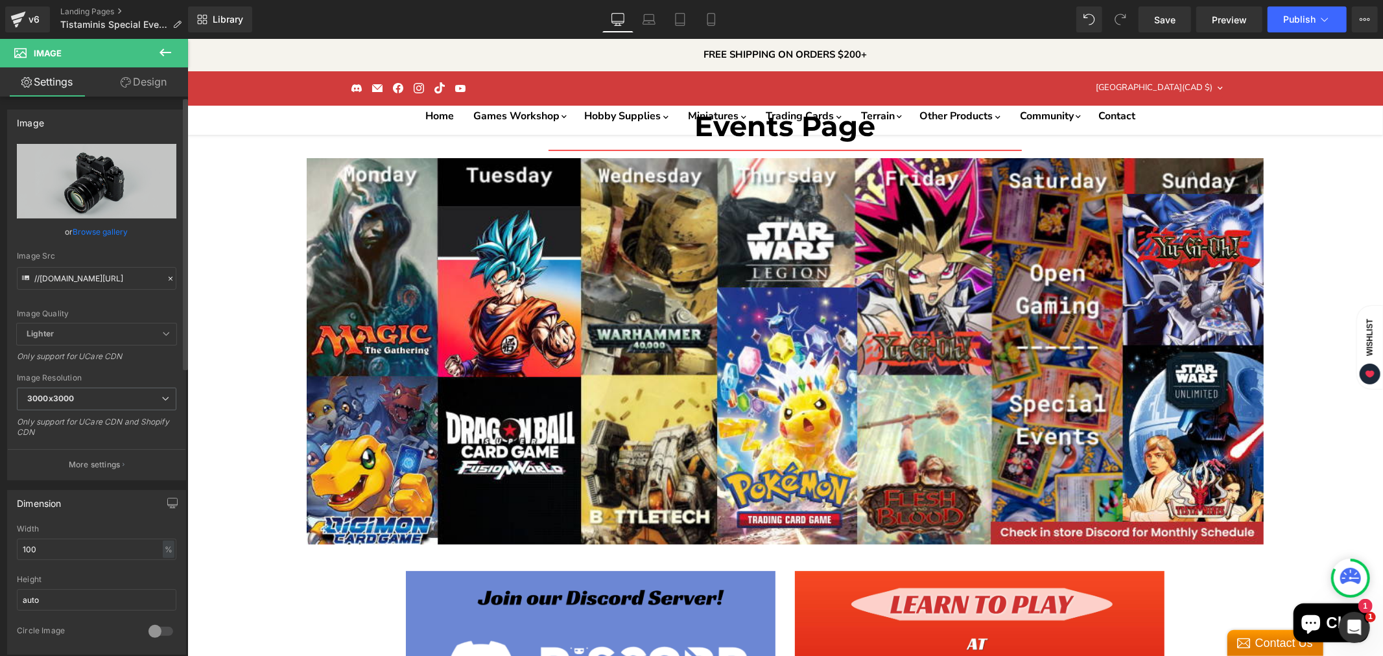
click at [104, 229] on link "Browse gallery" at bounding box center [100, 231] width 55 height 23
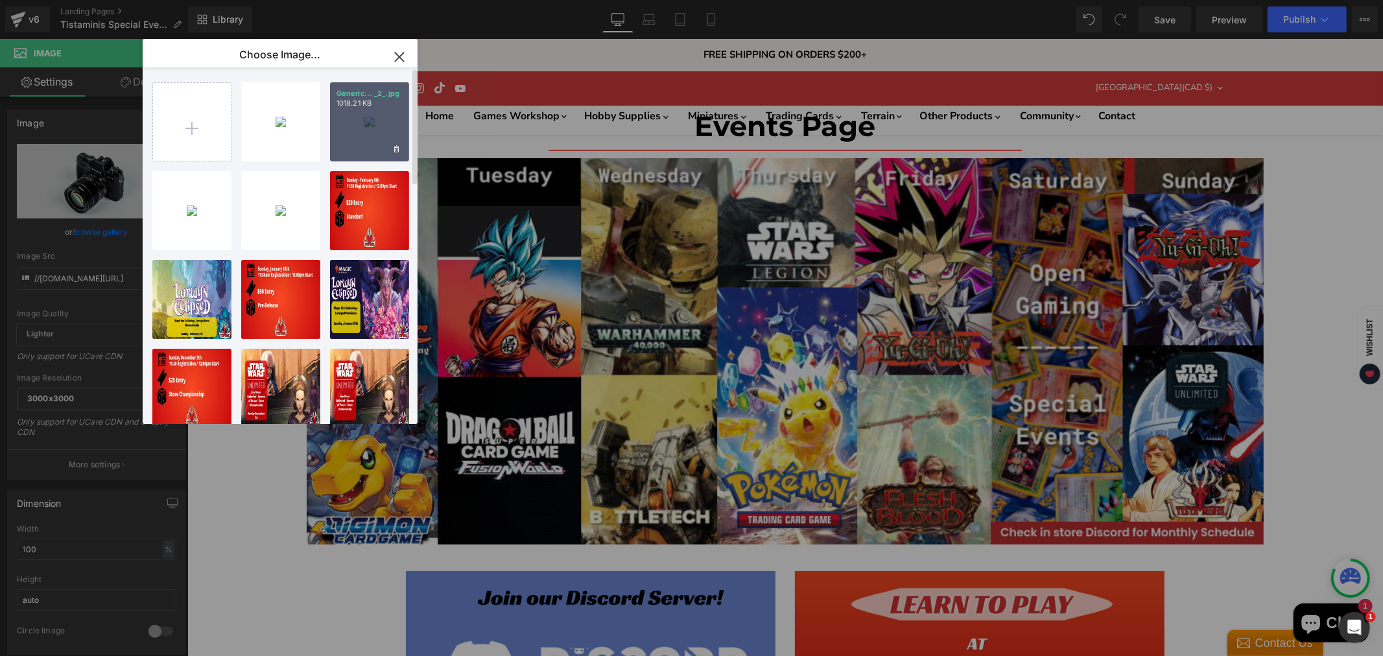
click at [363, 123] on div "Generic... _2_.jpg 1018.21 KB" at bounding box center [369, 121] width 79 height 79
type input "[URL][DOMAIN_NAME]"
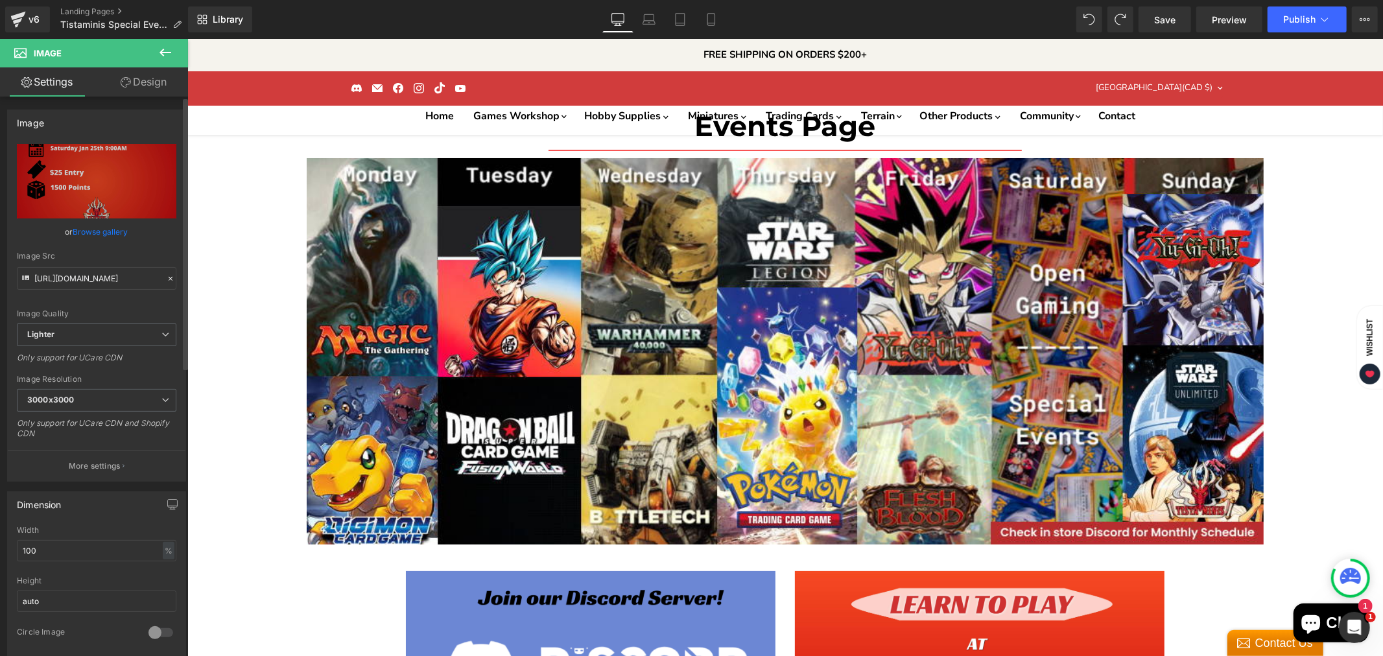
click at [106, 230] on link "Browse gallery" at bounding box center [100, 231] width 55 height 23
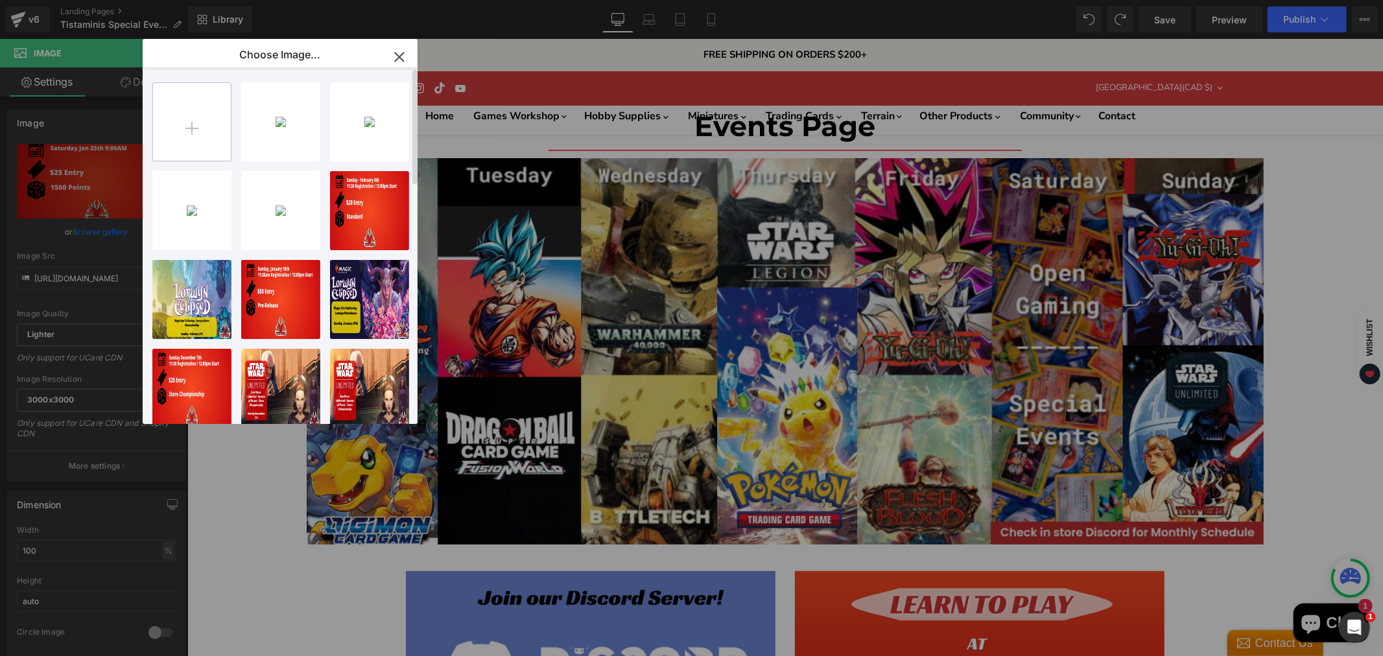
click at [180, 113] on input "file" at bounding box center [192, 122] width 78 height 78
type input "C:\fakepath\[PERSON_NAME]-High-Quality (2).jpg"
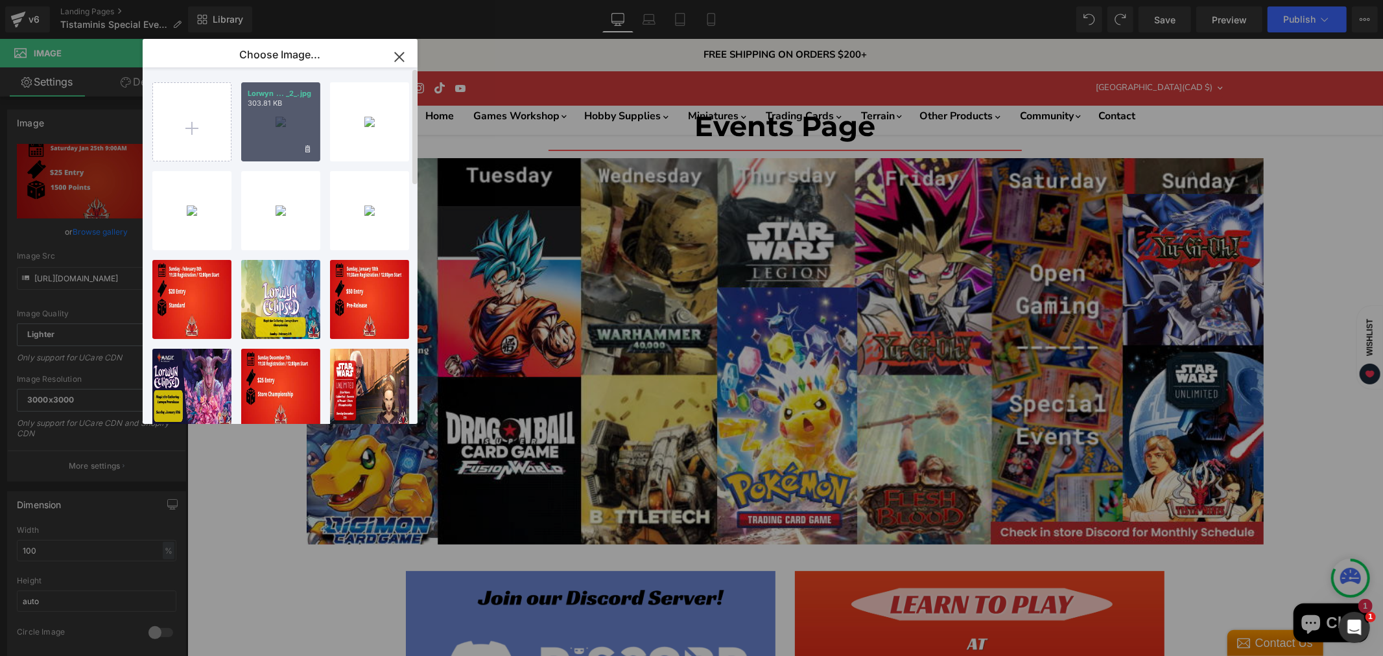
drag, startPoint x: 282, startPoint y: 128, endPoint x: 93, endPoint y: 89, distance: 193.3
click at [282, 128] on div "Lorwyn ... _2_.jpg 303.81 KB" at bounding box center [280, 121] width 79 height 79
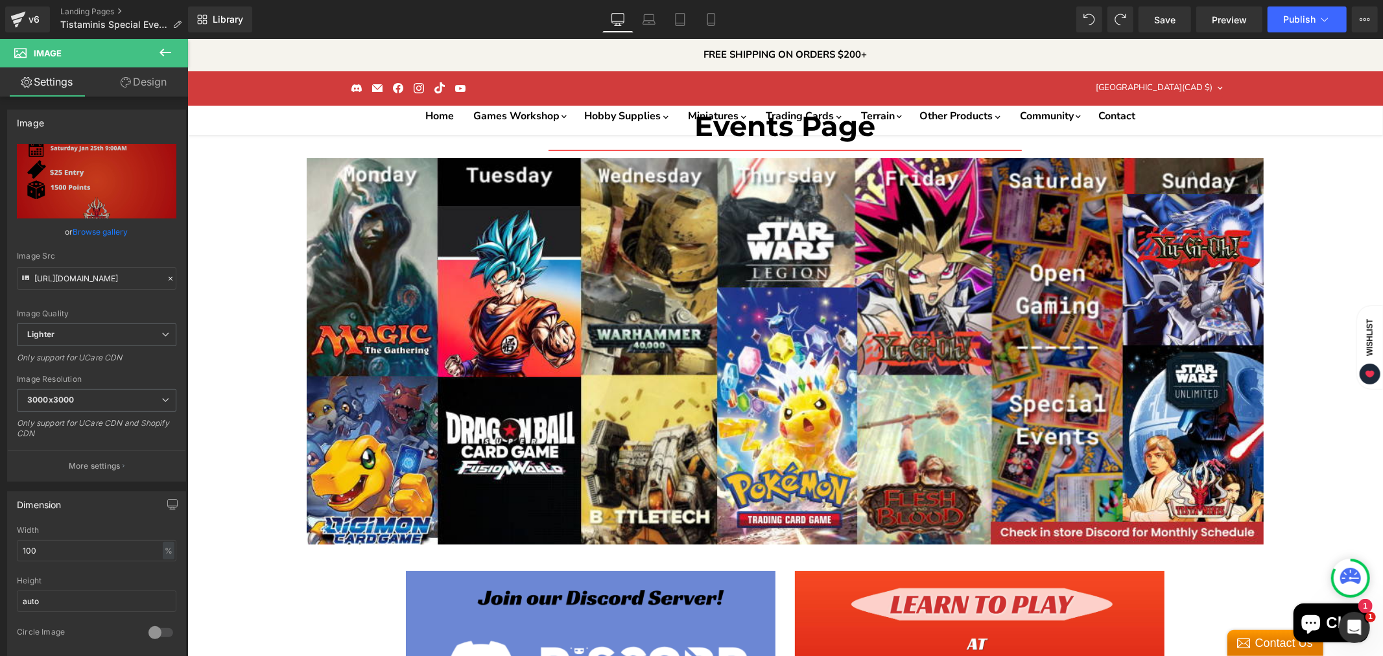
click at [106, 222] on link "Browse gallery" at bounding box center [100, 231] width 55 height 23
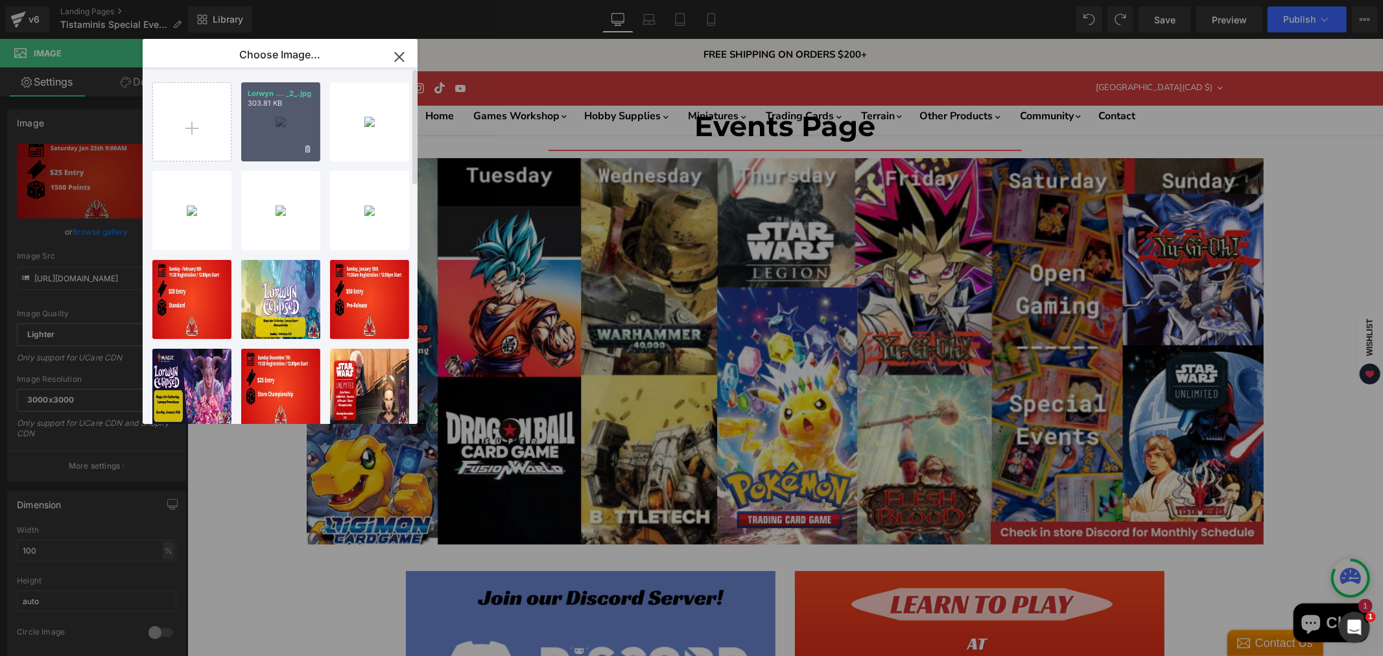
click at [250, 122] on div "Lorwyn ... _2_.jpg 303.81 KB" at bounding box center [280, 121] width 79 height 79
type input "[URL][DOMAIN_NAME]"
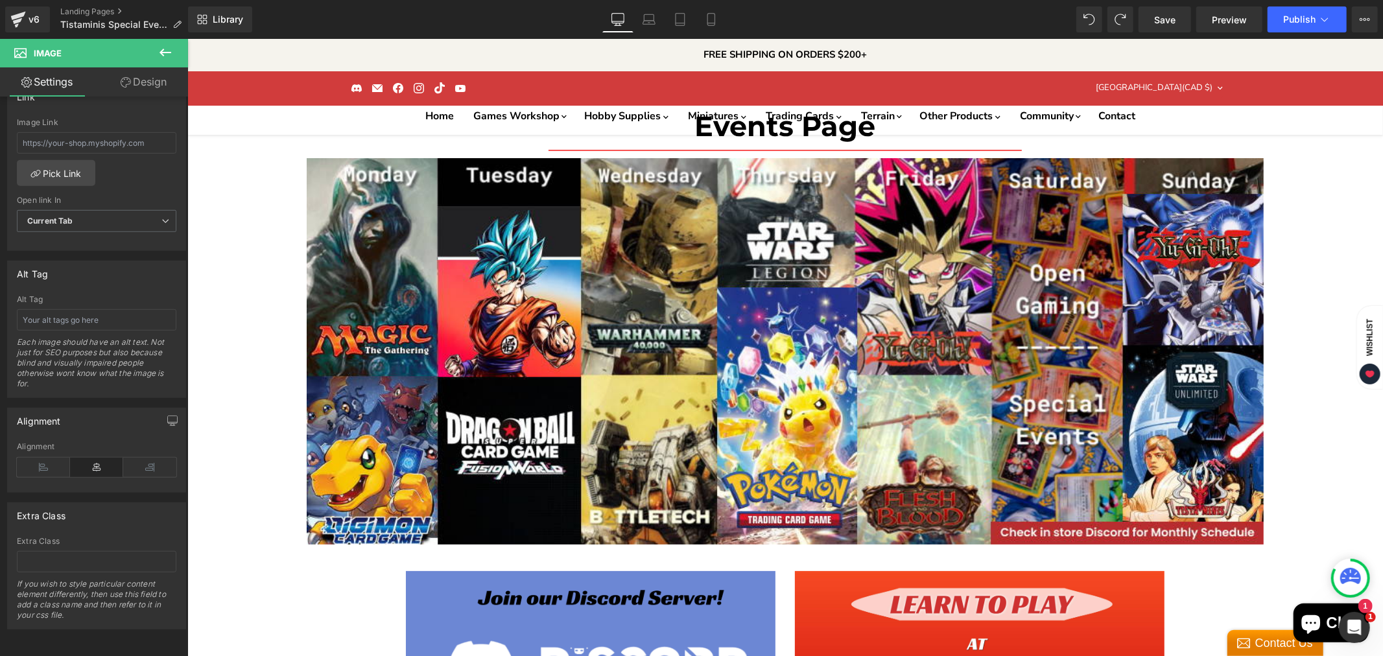
scroll to position [3665, 0]
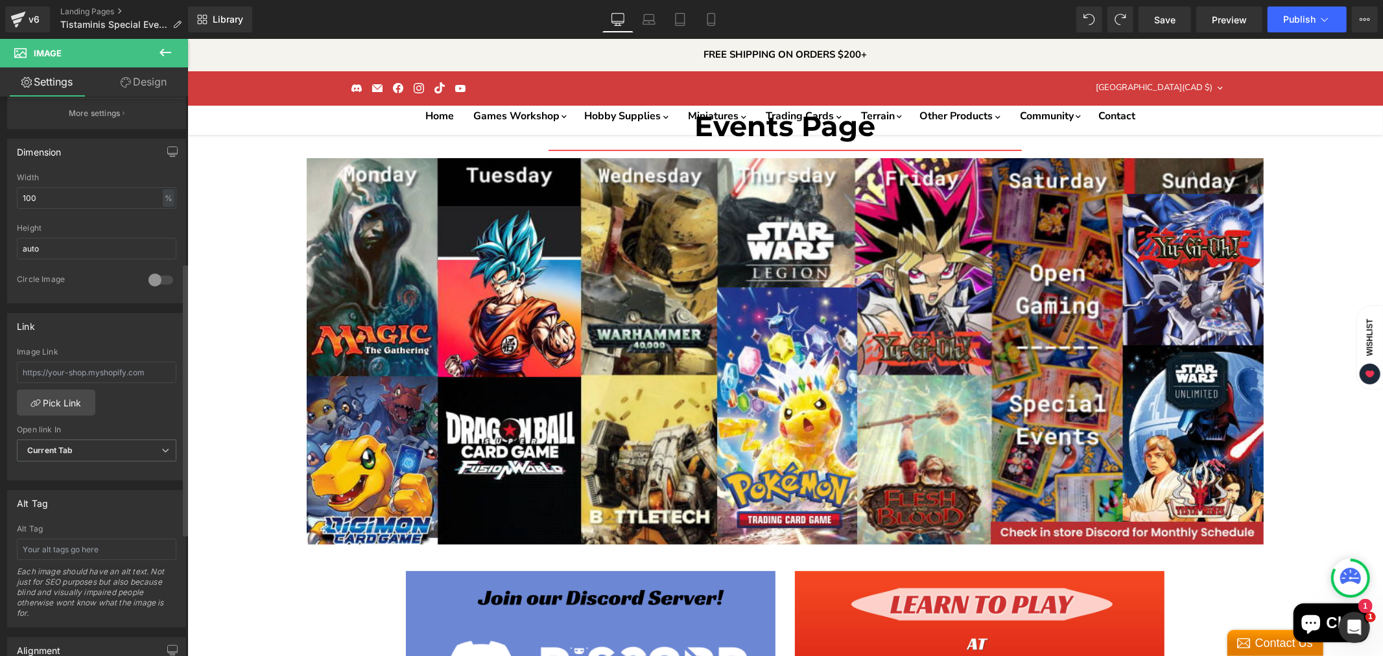
scroll to position [360, 0]
click at [69, 366] on input "text" at bounding box center [97, 365] width 160 height 21
paste input "[URL][DOMAIN_NAME]"
type input "[URL][DOMAIN_NAME]"
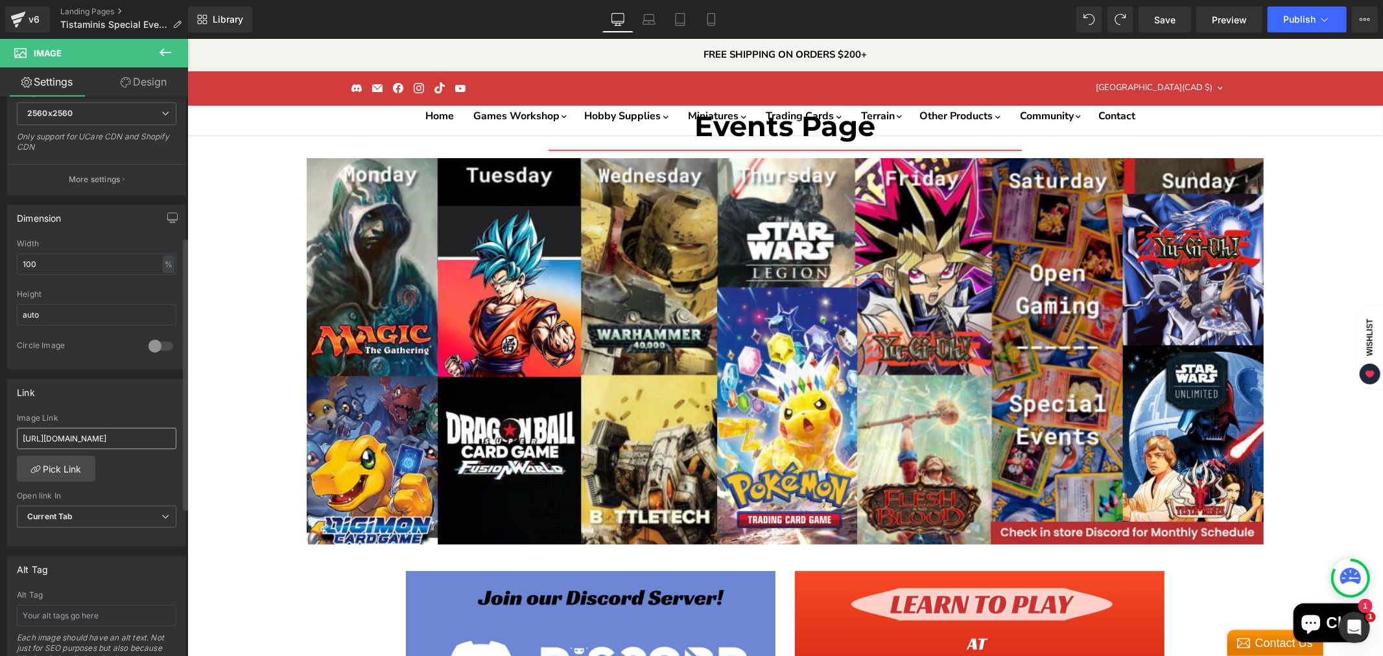
scroll to position [288, 0]
click at [123, 436] on input "[URL][DOMAIN_NAME]" at bounding box center [97, 437] width 160 height 21
drag, startPoint x: 208, startPoint y: 474, endPoint x: 369, endPoint y: 469, distance: 160.9
paste input "warhammer-the-old-world-tournament-1500-points-january-25th"
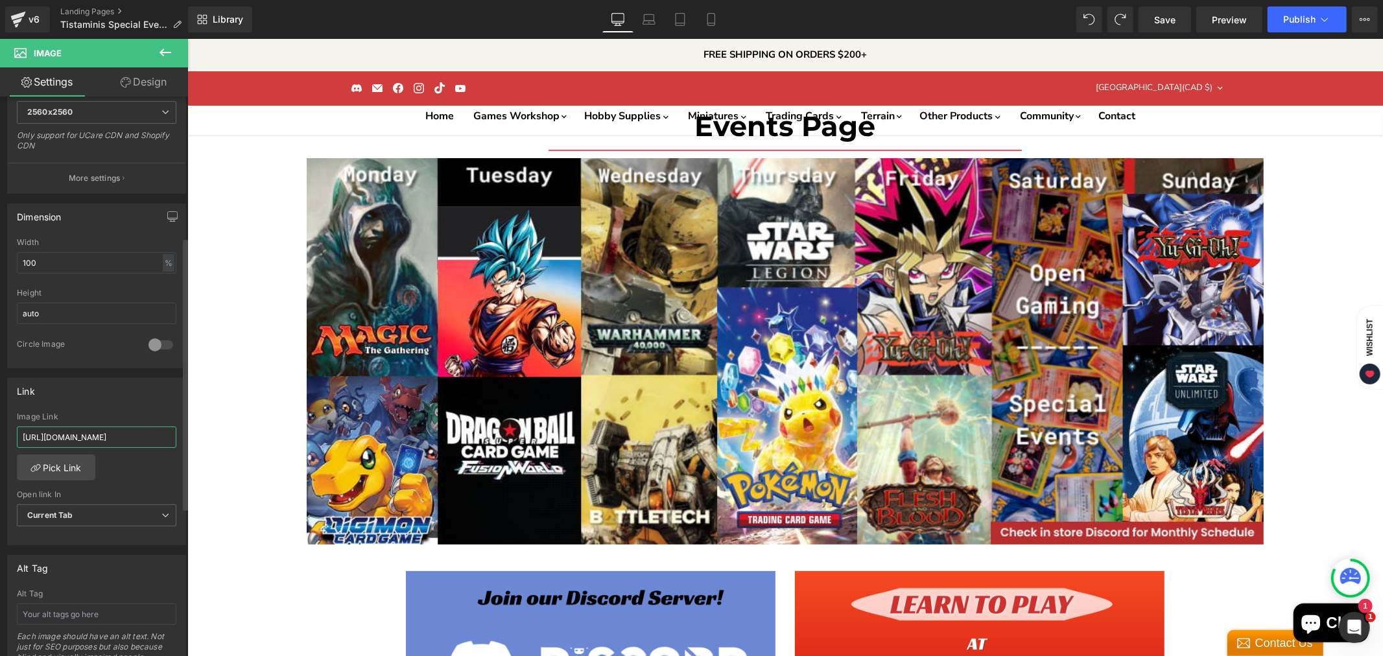
type input "[URL][DOMAIN_NAME]"
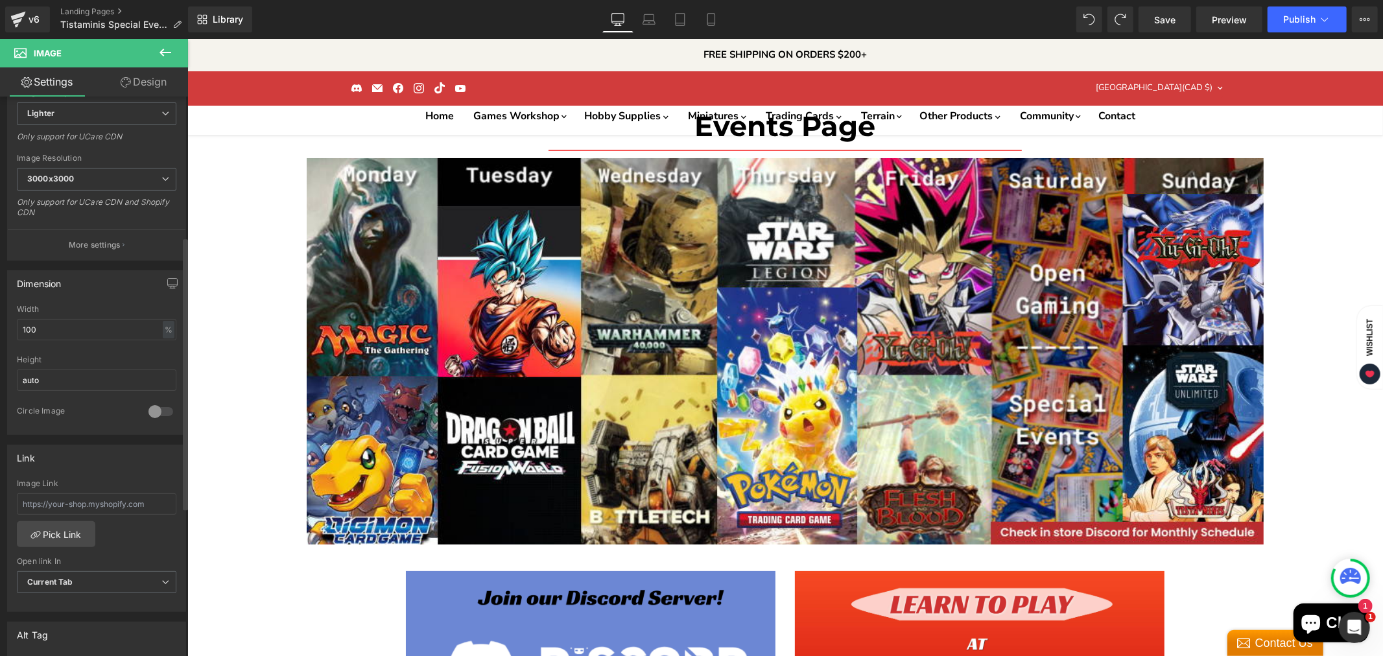
scroll to position [288, 0]
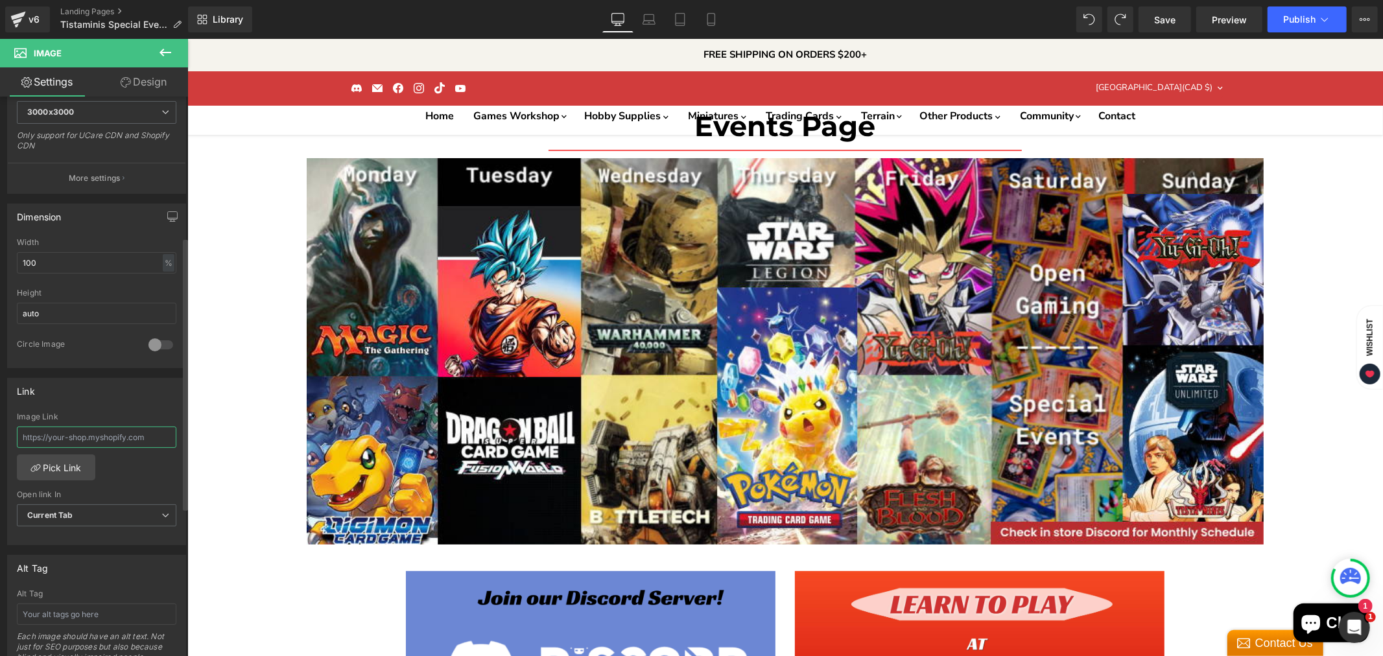
click at [71, 439] on input "text" at bounding box center [97, 437] width 160 height 21
paste input "[URL][DOMAIN_NAME]"
type input "[URL][DOMAIN_NAME]"
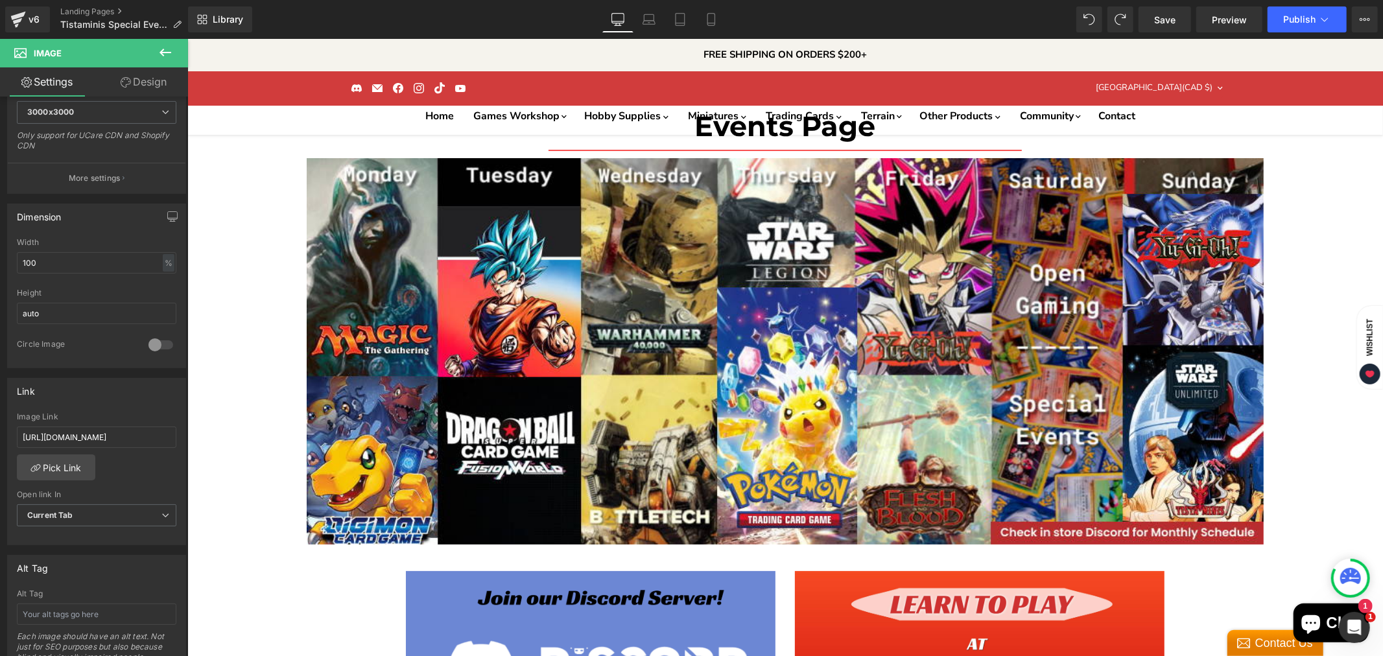
scroll to position [0, 0]
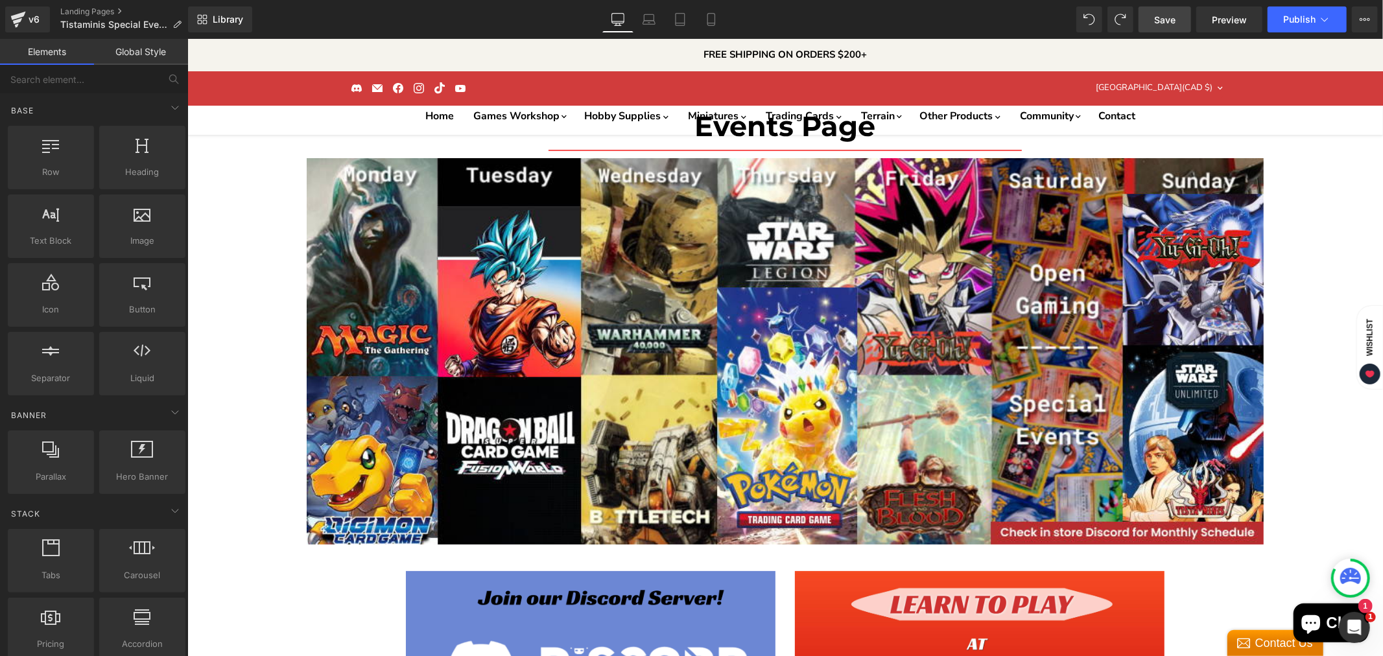
click at [1174, 14] on span "Save" at bounding box center [1164, 20] width 21 height 14
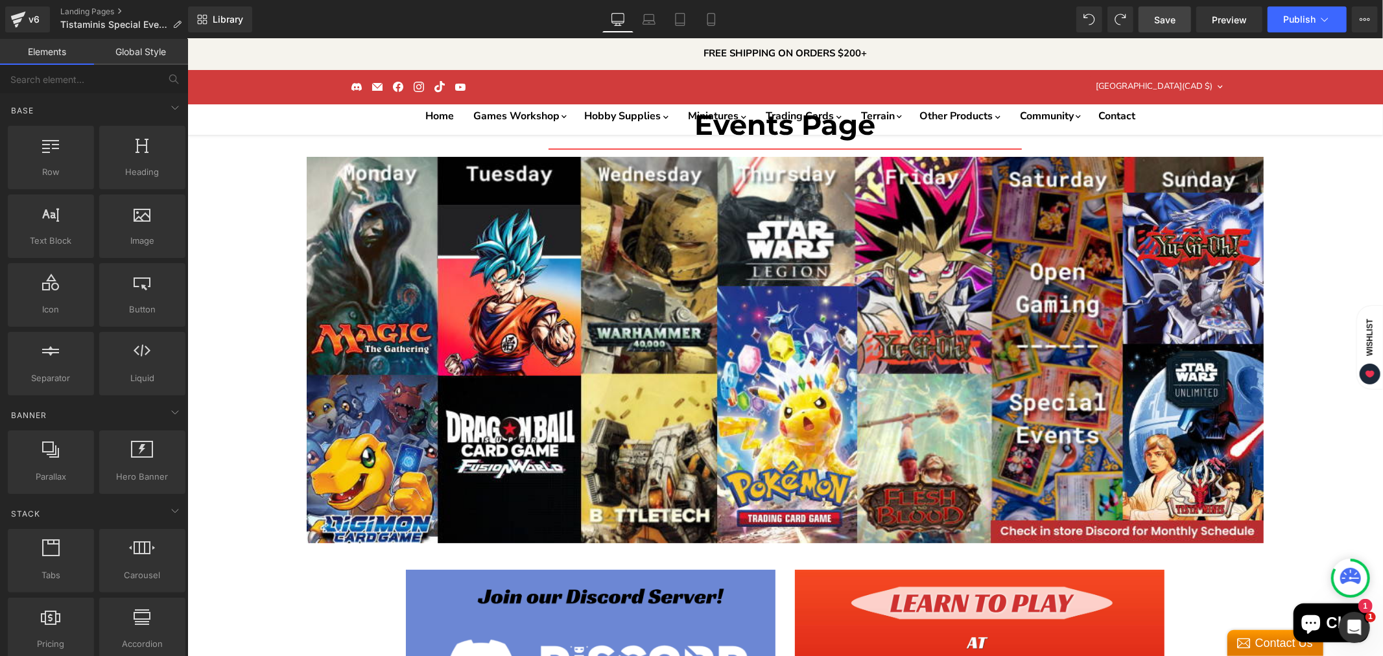
scroll to position [3809, 0]
click at [1290, 19] on span "Publish" at bounding box center [1299, 19] width 32 height 10
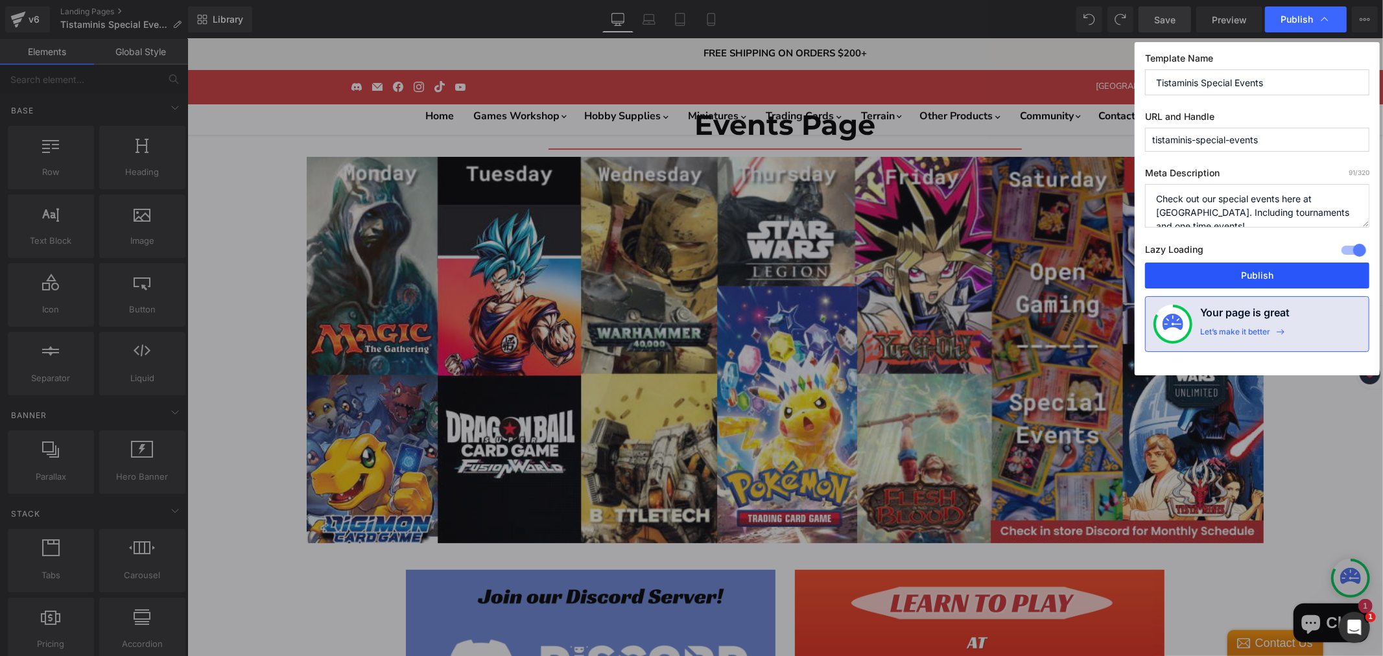
drag, startPoint x: 1244, startPoint y: 270, endPoint x: 1057, endPoint y: 231, distance: 190.8
click at [1244, 270] on button "Publish" at bounding box center [1257, 276] width 224 height 26
